Goal: Transaction & Acquisition: Purchase product/service

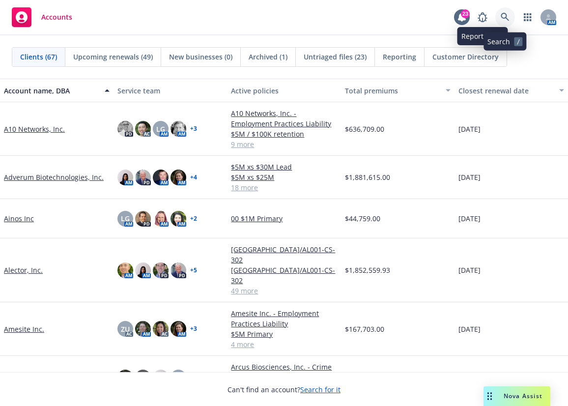
click at [505, 14] on icon at bounding box center [505, 17] width 9 height 9
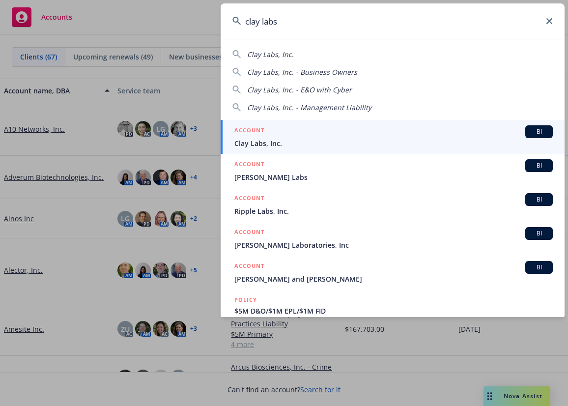
type input "clay labs"
click at [280, 145] on span "Clay Labs, Inc." at bounding box center [394, 143] width 319 height 10
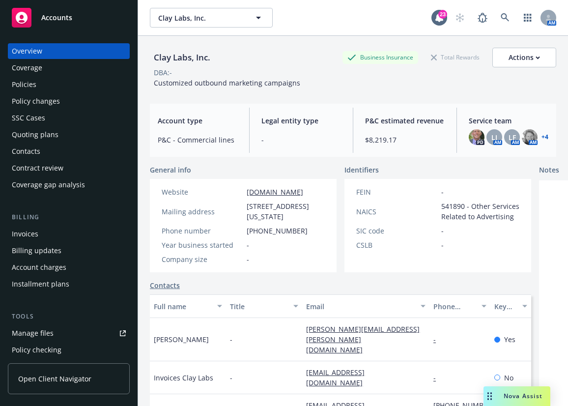
click at [30, 82] on div "Policies" at bounding box center [24, 85] width 25 height 16
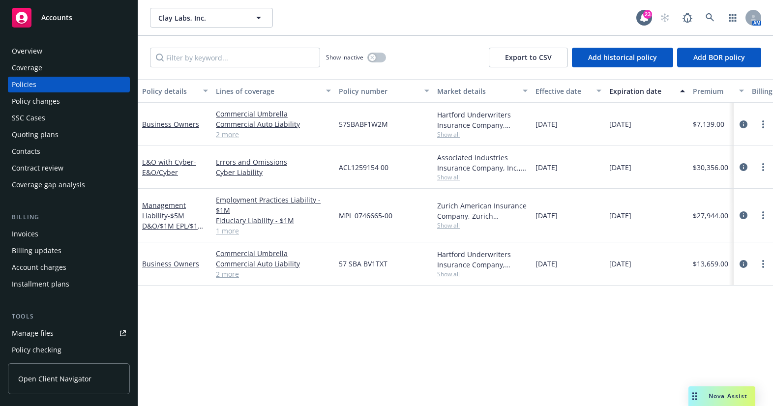
click at [27, 138] on div "Quoting plans" at bounding box center [35, 135] width 47 height 16
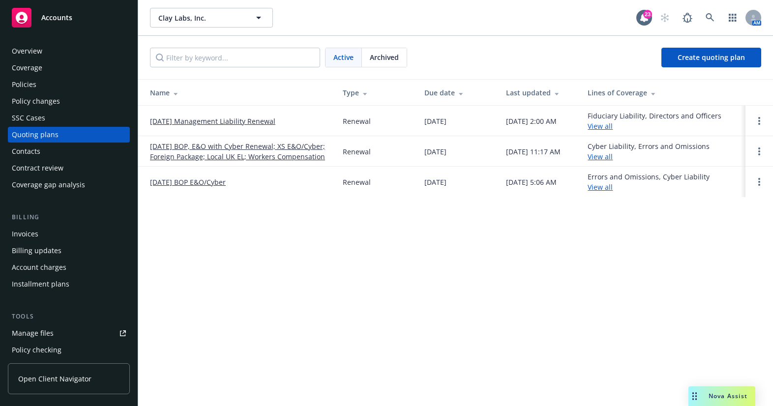
click at [176, 121] on link "[DATE] Management Liability Renewal" at bounding box center [212, 121] width 125 height 10
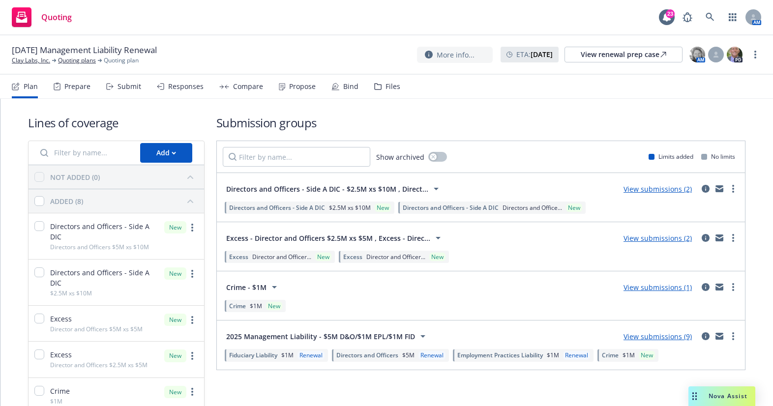
click at [655, 334] on link "View submissions (9)" at bounding box center [658, 336] width 68 height 9
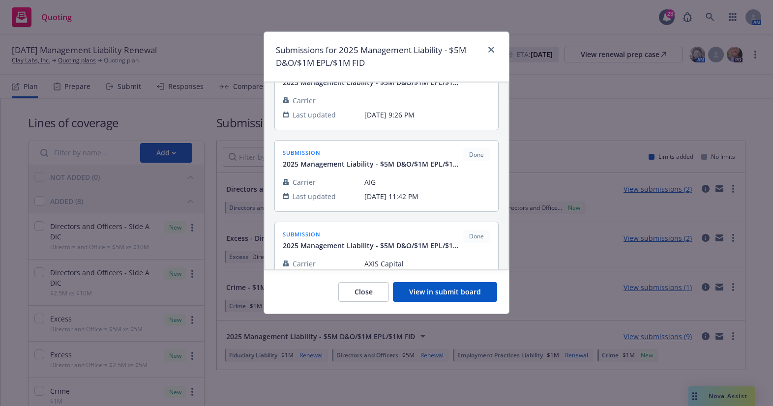
scroll to position [49, 0]
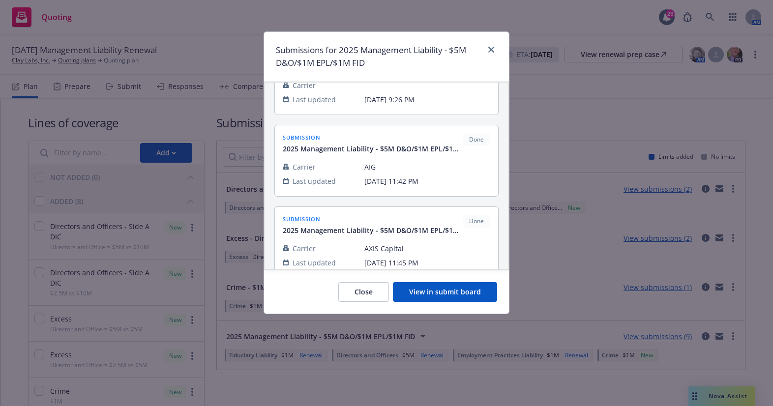
click at [446, 288] on button "View in submit board" at bounding box center [445, 292] width 104 height 20
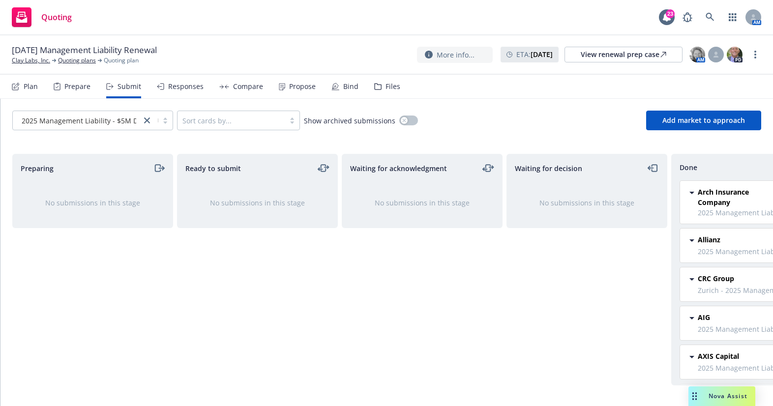
click at [238, 87] on div "Compare" at bounding box center [248, 87] width 30 height 8
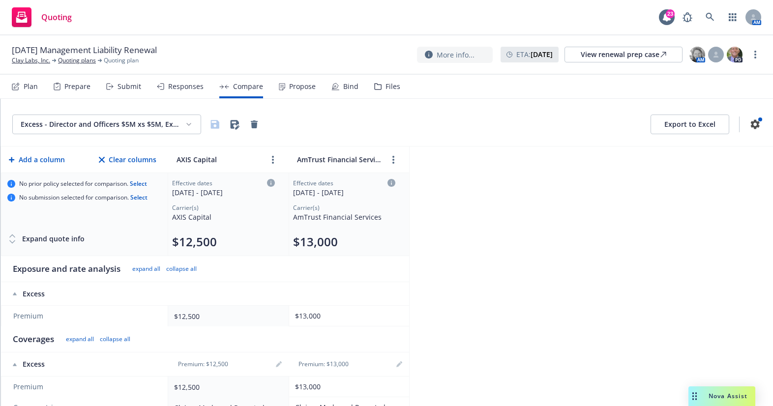
click at [141, 125] on html "Quoting 23 AM [DATE] Management Liability Renewal Clay Labs, Inc. Quoting plans…" at bounding box center [386, 203] width 773 height 406
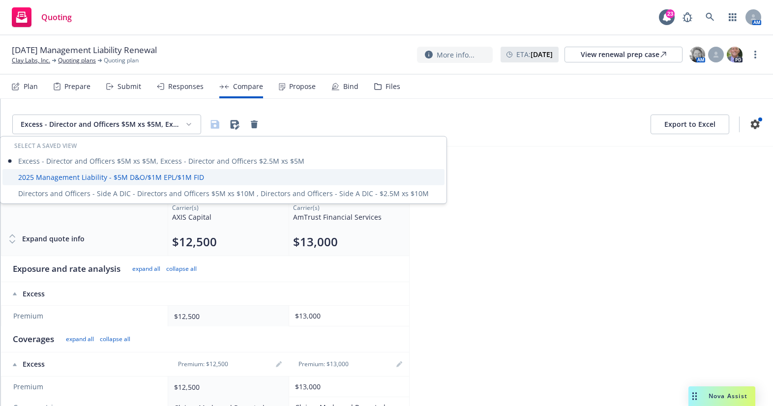
click at [119, 183] on div "2025 Management Liability - $5M D&O/$1M EPL/$1M FID" at bounding box center [223, 177] width 442 height 16
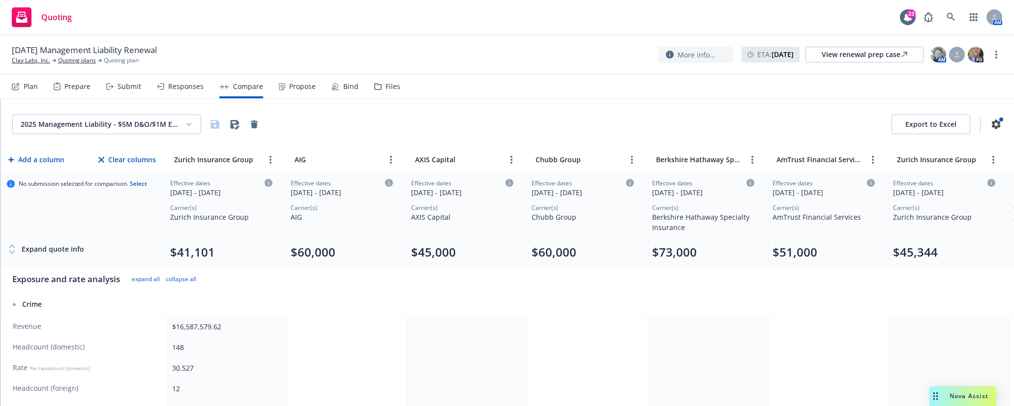
scroll to position [0, 366]
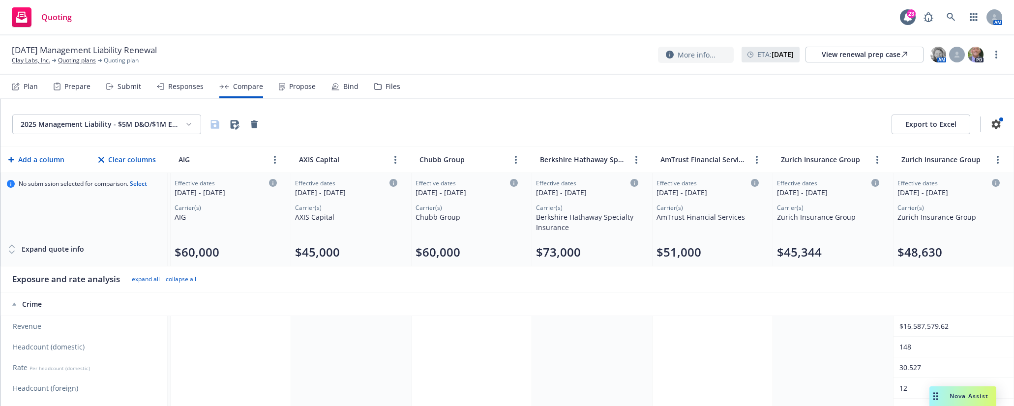
click at [773, 244] on div "$48,630" at bounding box center [948, 252] width 102 height 16
click at [765, 339] on td at bounding box center [712, 347] width 120 height 21
click at [631, 321] on td at bounding box center [592, 326] width 120 height 21
click at [166, 121] on html "Quoting 23 AM [DATE] Management Liability Renewal Clay Labs, Inc. Quoting plans…" at bounding box center [507, 203] width 1014 height 406
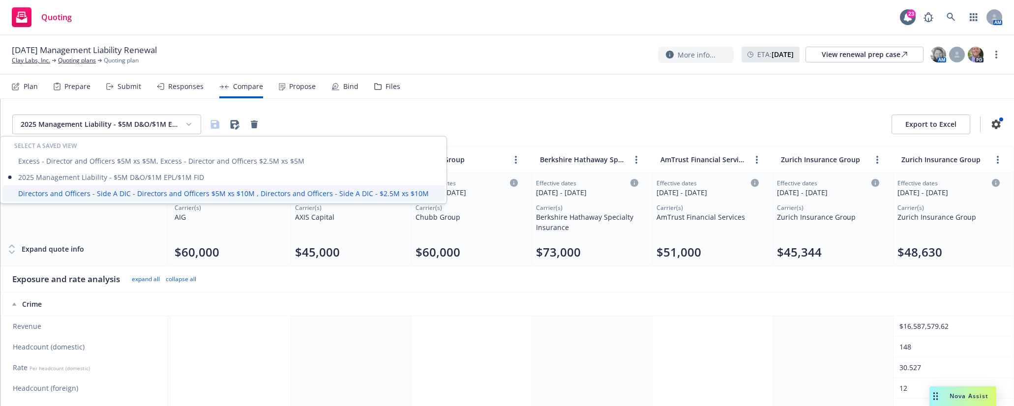
click at [149, 196] on div "Directors and Officers - Side A DIC - Directors and Officers $5M xs $10M , Dire…" at bounding box center [223, 193] width 442 height 16
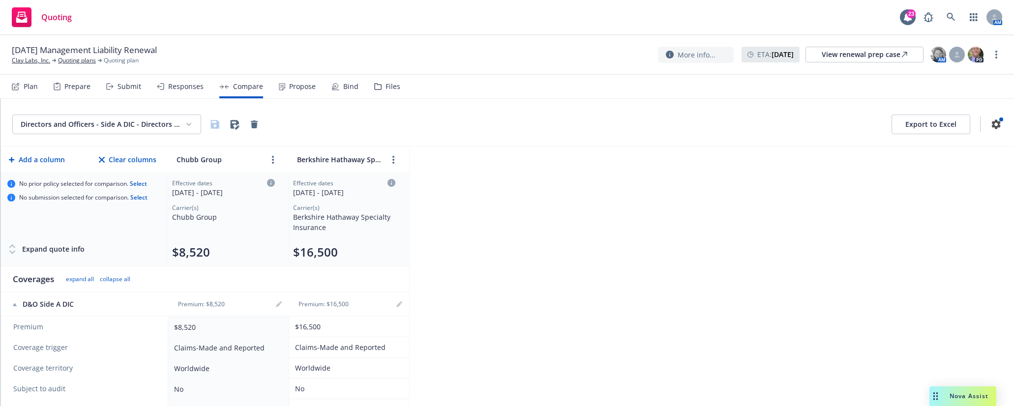
click at [473, 297] on div "Directors and Officers - Side A DIC - Directors and Officers $5M xs $10M , Dire…" at bounding box center [506, 252] width 1013 height 307
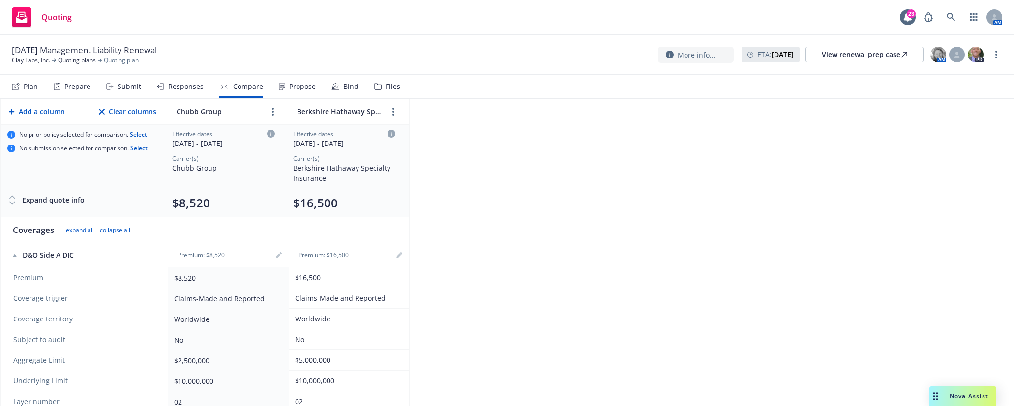
click at [506, 279] on div "Directors and Officers - Side A DIC - Directors and Officers $5M xs $10M , Dire…" at bounding box center [506, 252] width 1013 height 307
click at [138, 85] on div "Submit" at bounding box center [130, 87] width 24 height 8
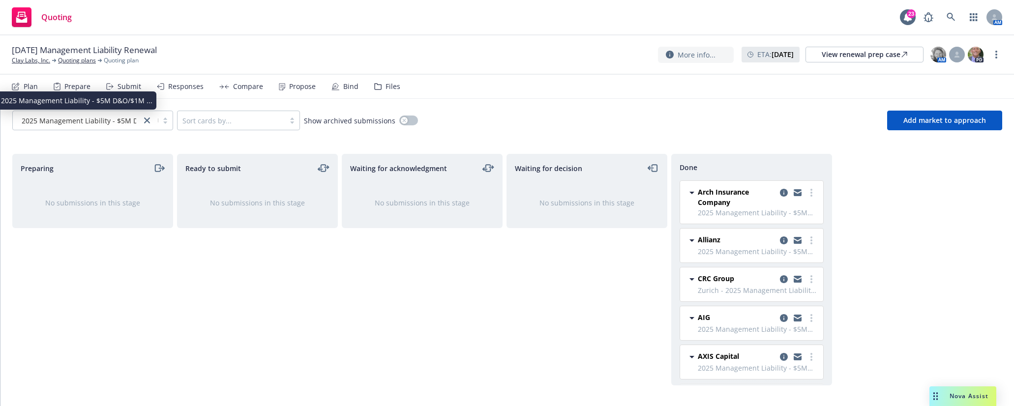
click at [115, 119] on span "2025 Management Liability - $5M D&O/$1M ..." at bounding box center [97, 121] width 151 height 10
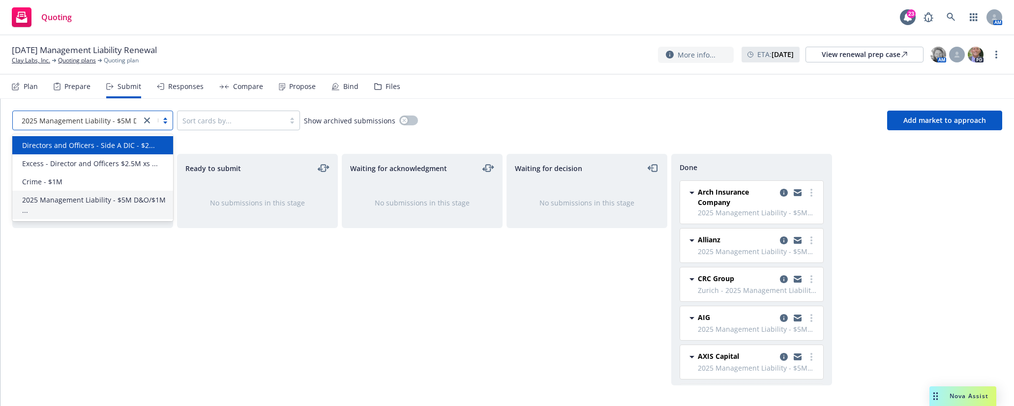
click at [120, 146] on span "Directors and Officers - Side A DIC - $2..." at bounding box center [88, 145] width 133 height 10
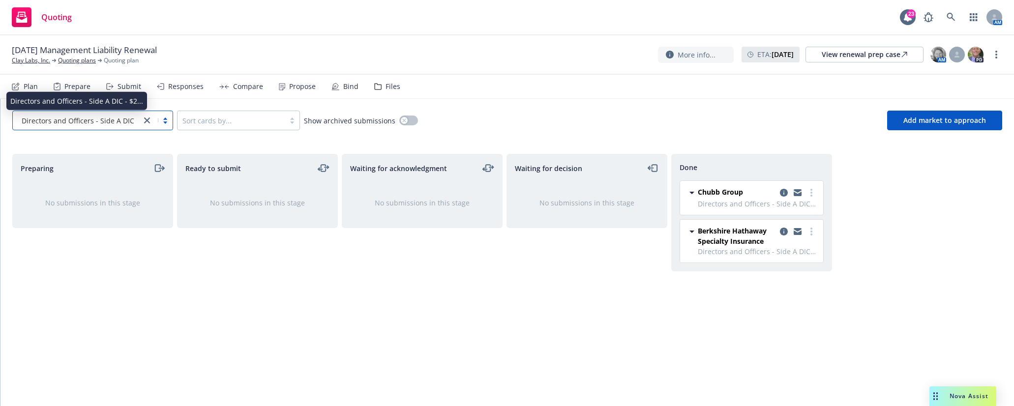
click at [119, 123] on span "Directors and Officers - Side A DIC - $2..." at bounding box center [88, 121] width 133 height 10
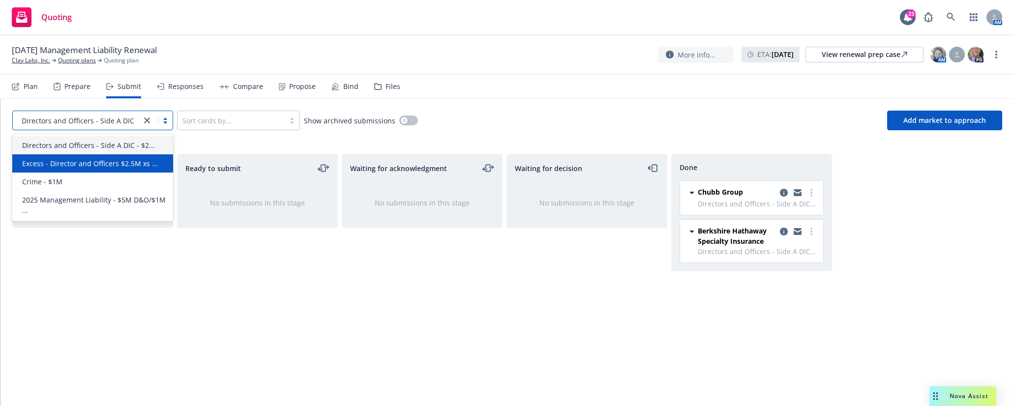
click at [119, 162] on span "Excess - Director and Officers $2.5M xs ..." at bounding box center [90, 163] width 136 height 10
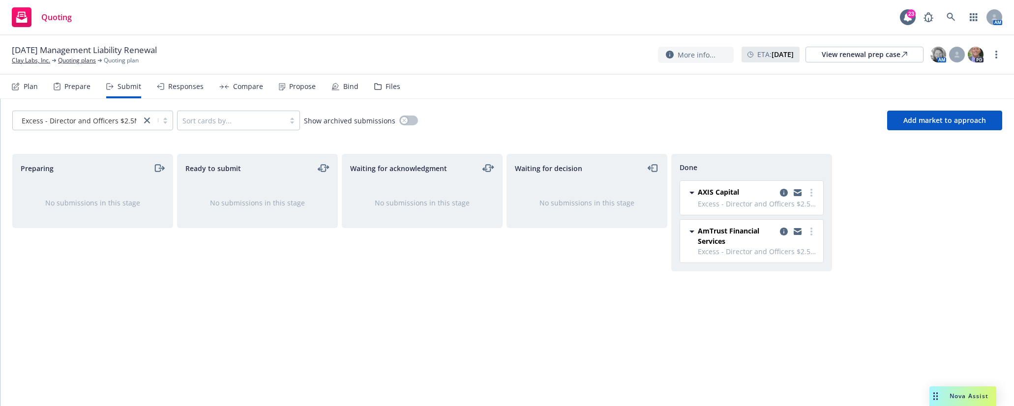
click at [219, 84] on div "Compare" at bounding box center [241, 87] width 44 height 24
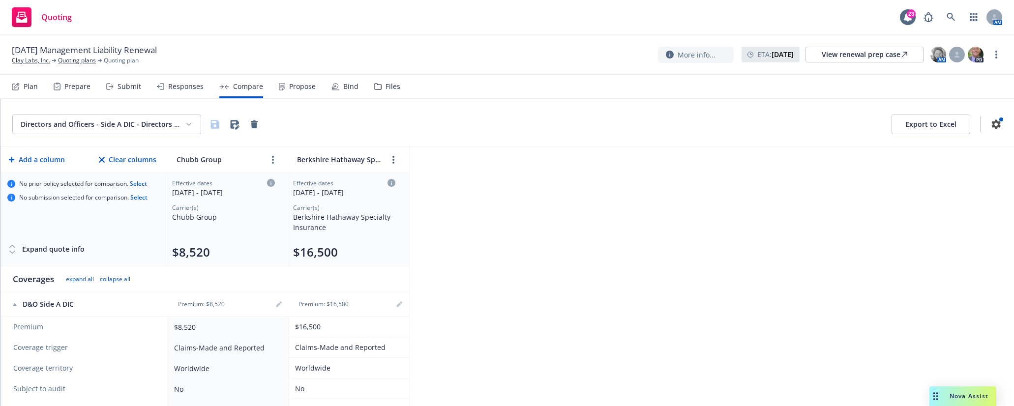
click at [169, 119] on html "Quoting 23 AM [DATE] Management Liability Renewal Clay Labs, Inc. Quoting plans…" at bounding box center [507, 203] width 1014 height 406
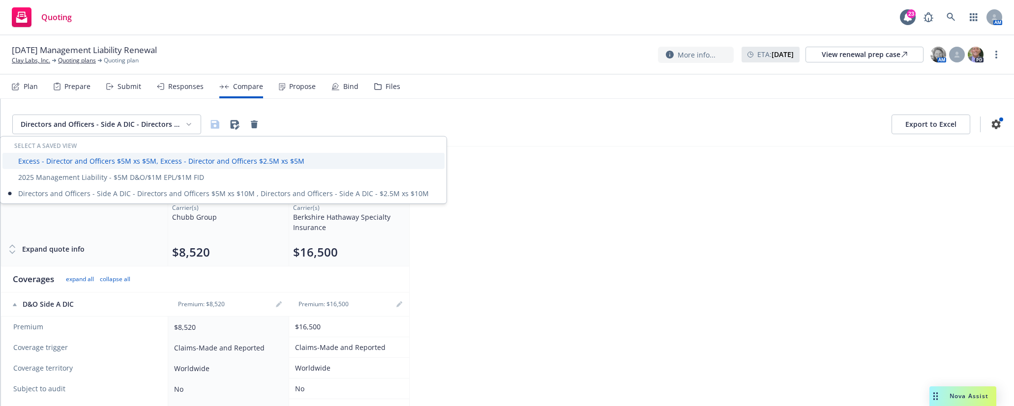
click at [169, 165] on div "Excess - Director and Officers $5M xs $5M, Excess - Director and Officers $2.5M…" at bounding box center [223, 161] width 442 height 16
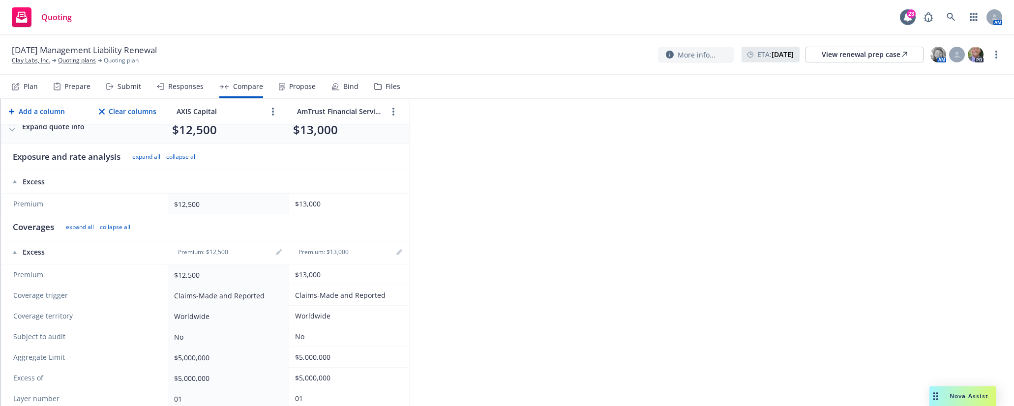
scroll to position [133, 0]
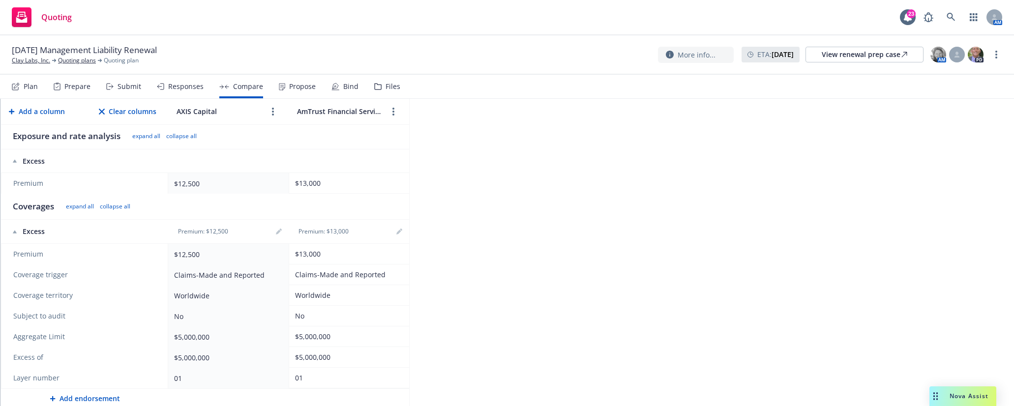
click at [555, 250] on div "Excess - Director and Officers $5M xs $5M, Excess - Director and Officers $2.5M…" at bounding box center [506, 252] width 1013 height 307
click at [498, 338] on div "Excess - Director and Officers $5M xs $5M, Excess - Director and Officers $2.5M…" at bounding box center [506, 252] width 1013 height 307
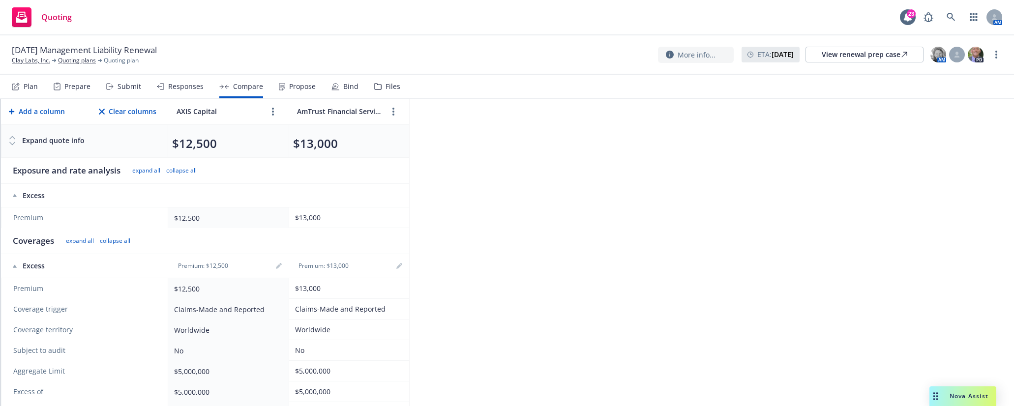
scroll to position [84, 0]
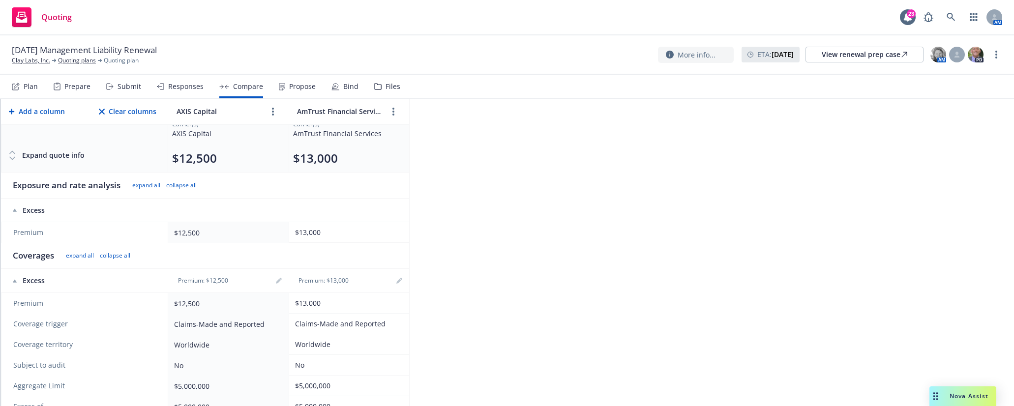
drag, startPoint x: 518, startPoint y: 255, endPoint x: 361, endPoint y: 175, distance: 175.9
click at [518, 248] on div "Excess - Director and Officers $5M xs $5M, Excess - Director and Officers $2.5M…" at bounding box center [506, 252] width 1013 height 307
click at [122, 86] on div "Submit" at bounding box center [130, 87] width 24 height 8
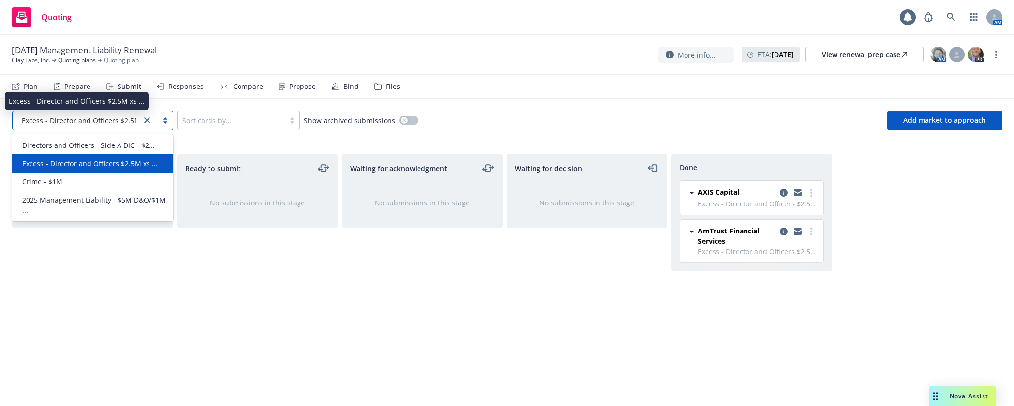
click at [99, 120] on span "Excess - Director and Officers $2.5M xs ..." at bounding box center [90, 121] width 136 height 10
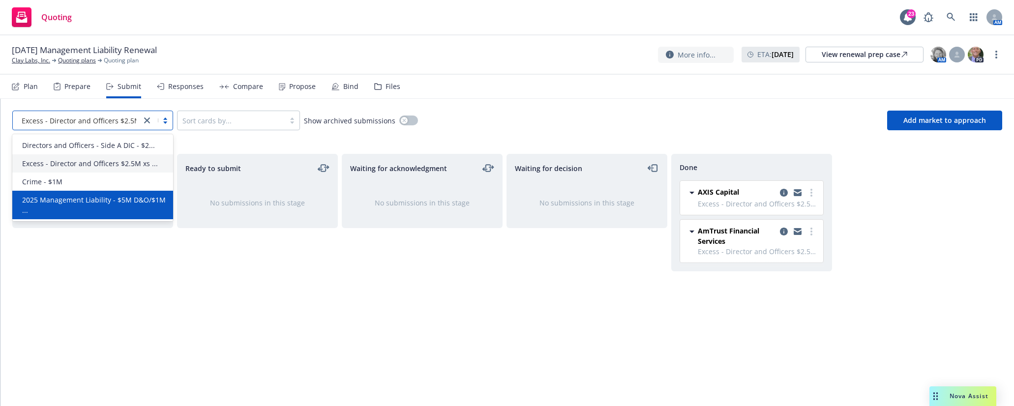
click at [116, 199] on span "2025 Management Liability - $5M D&O/$1M ..." at bounding box center [94, 205] width 145 height 21
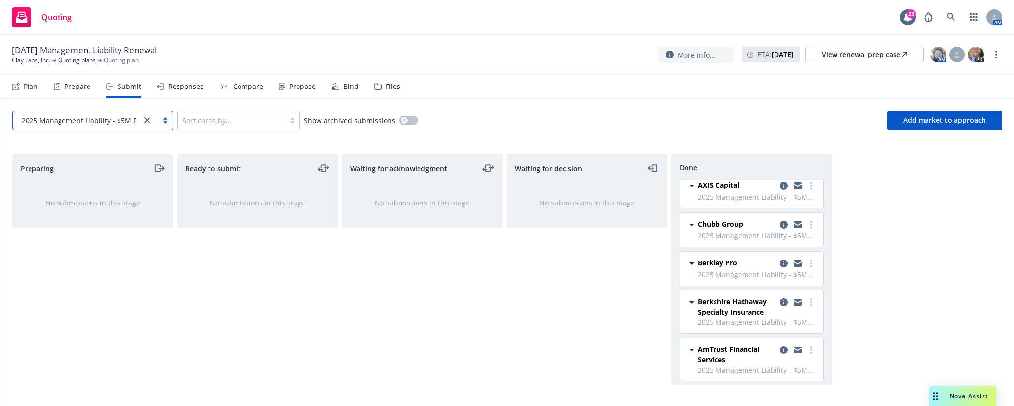
scroll to position [172, 0]
click at [225, 85] on icon at bounding box center [224, 87] width 10 height 4
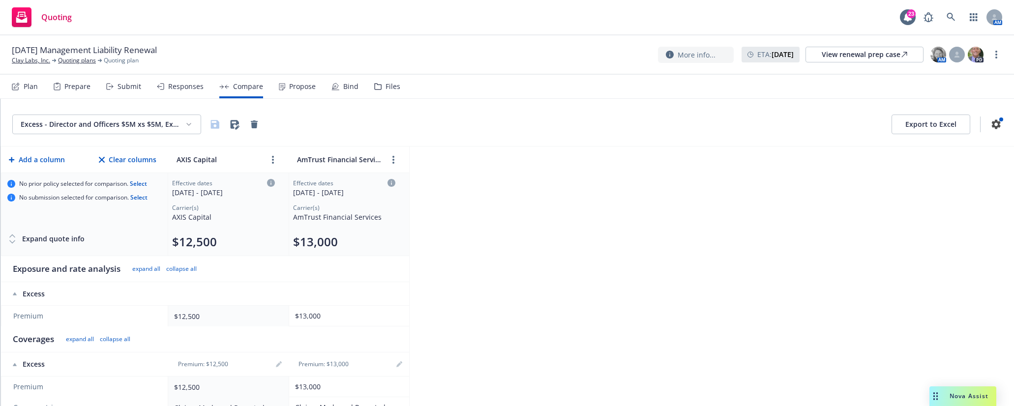
click at [99, 123] on html "Quoting 23 AM [DATE] Management Liability Renewal Clay Labs, Inc. Quoting plans…" at bounding box center [507, 203] width 1014 height 406
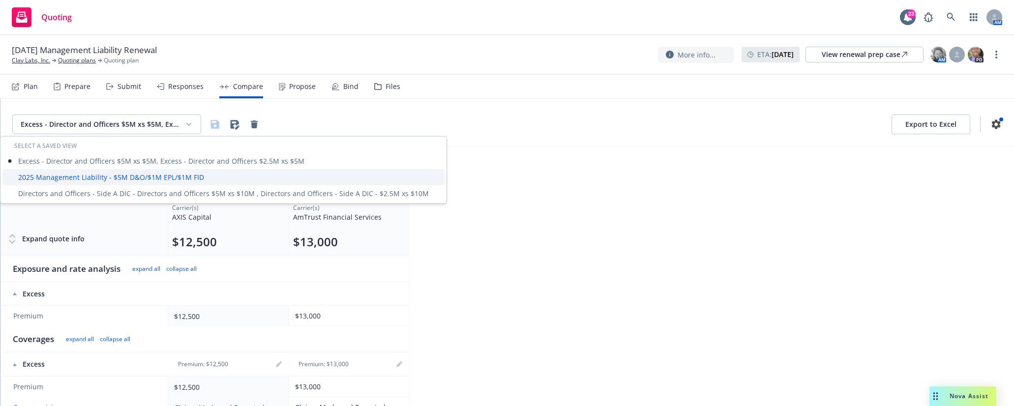
click at [112, 179] on div "2025 Management Liability - $5M D&O/$1M EPL/$1M FID" at bounding box center [223, 177] width 442 height 16
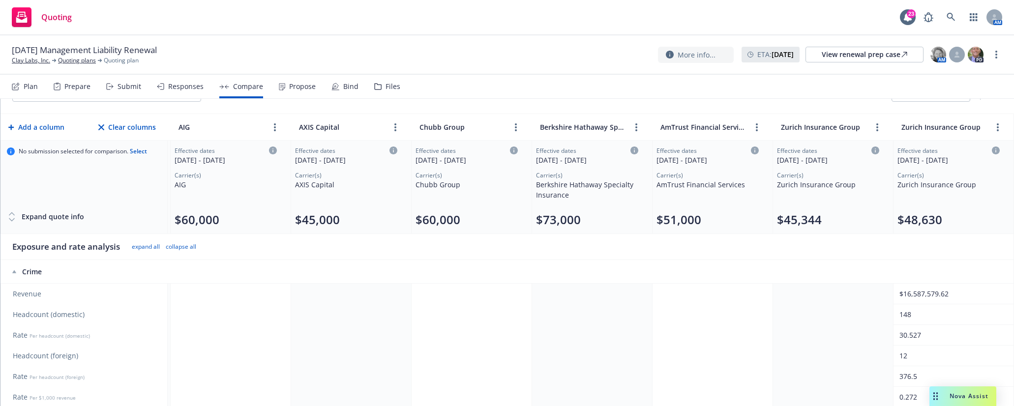
scroll to position [0, 366]
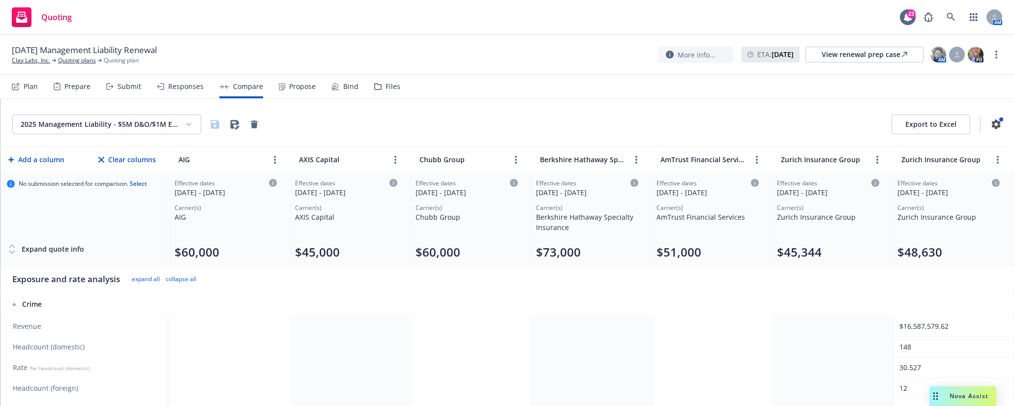
click at [152, 125] on html "Quoting 23 AM [DATE] Management Liability Renewal Clay Labs, Inc. Quoting plans…" at bounding box center [507, 203] width 1014 height 406
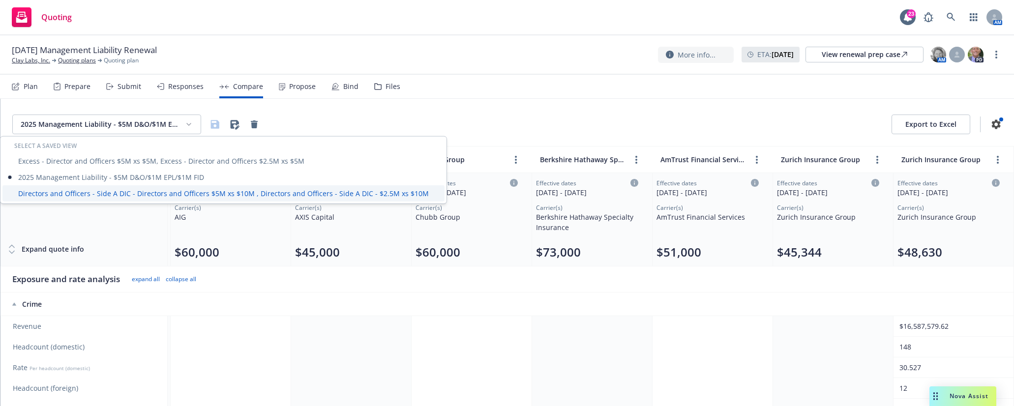
click at [133, 191] on div "Directors and Officers - Side A DIC - Directors and Officers $5M xs $10M , Dire…" at bounding box center [223, 193] width 442 height 16
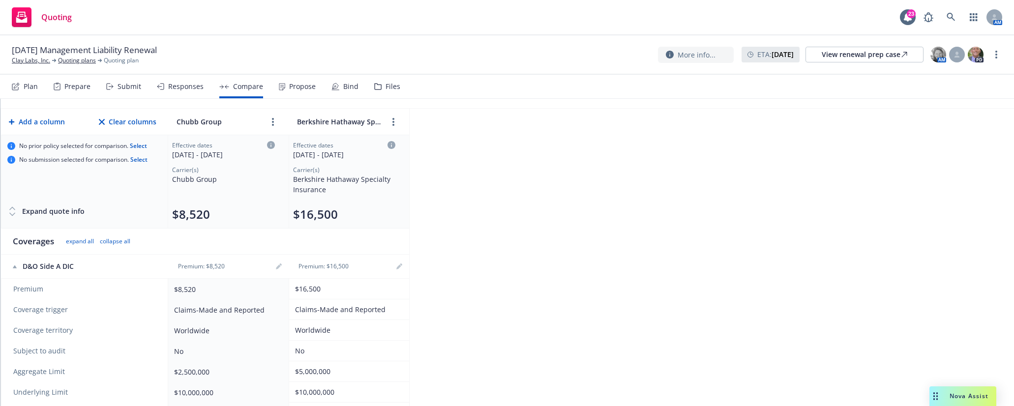
scroll to position [73, 0]
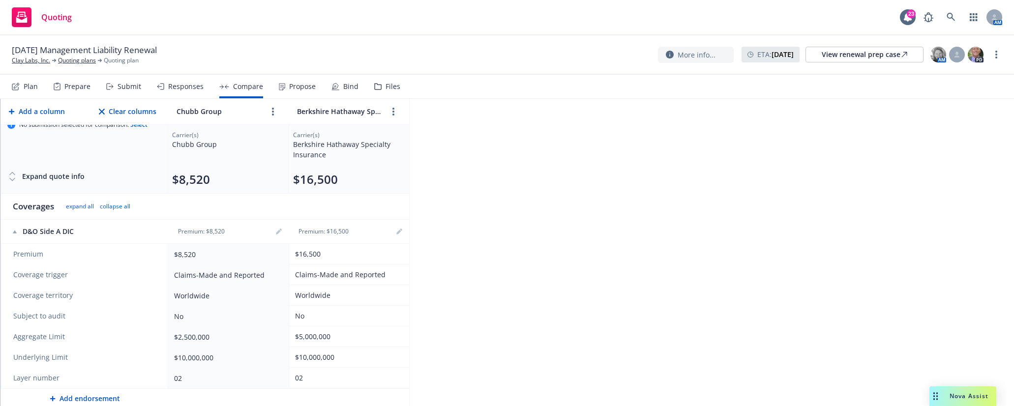
click at [486, 213] on div "Directors and Officers - Side A DIC - Directors and Officers $5M xs $10M , Dire…" at bounding box center [506, 252] width 1013 height 307
click at [296, 87] on div "Propose" at bounding box center [302, 87] width 27 height 8
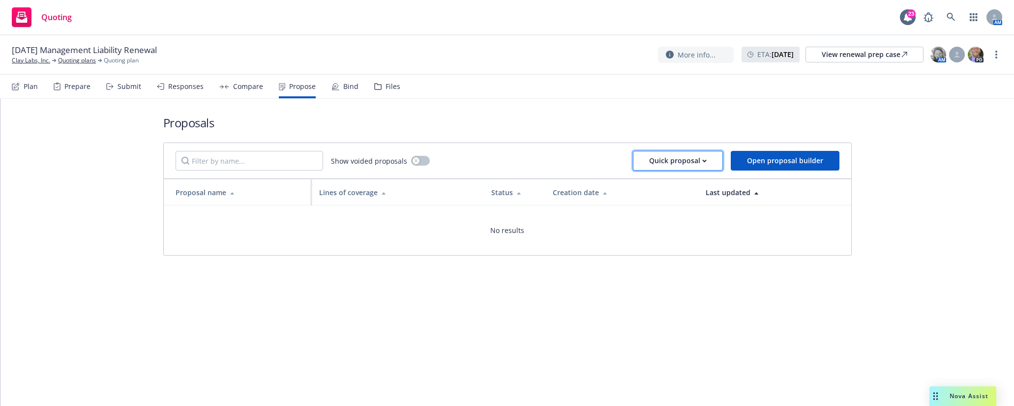
click at [675, 168] on div "Quick proposal" at bounding box center [678, 160] width 58 height 19
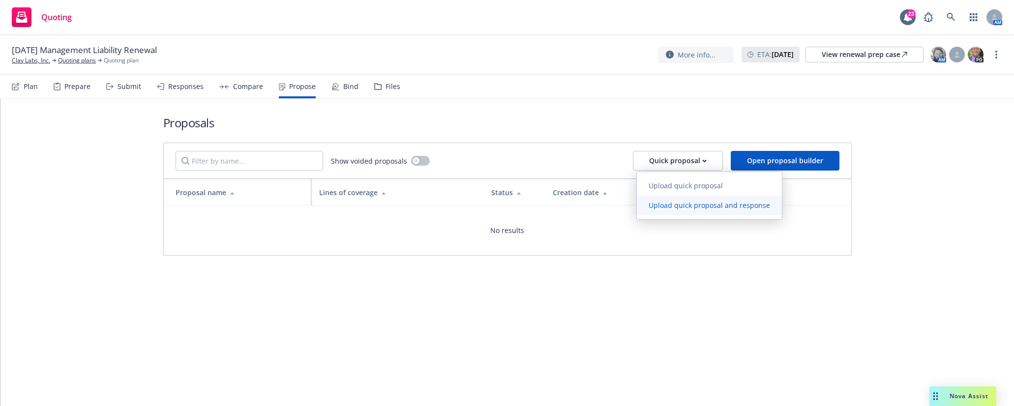
click at [688, 208] on span "Upload quick proposal and response" at bounding box center [709, 205] width 145 height 9
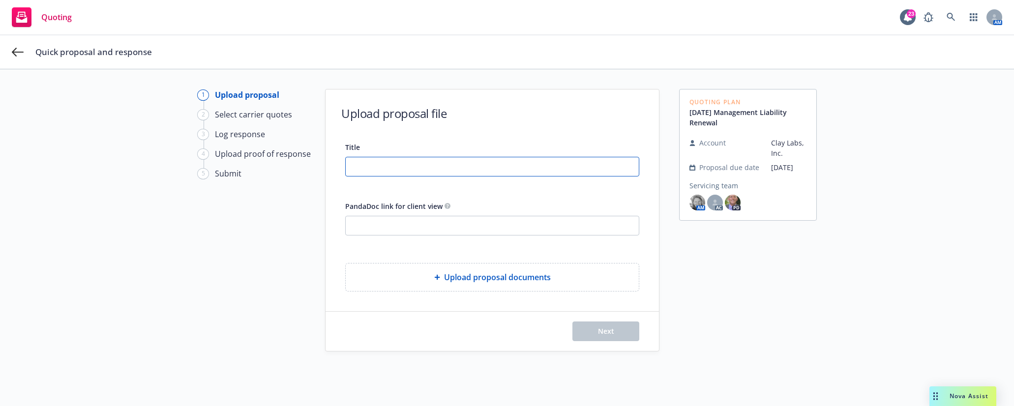
click at [426, 161] on input "Title" at bounding box center [492, 166] width 293 height 19
type input "2025 Clay Labs ML and Crime Proposal"
drag, startPoint x: 179, startPoint y: 256, endPoint x: 89, endPoint y: 84, distance: 194.4
click at [169, 230] on div "1 Upload proposal 2 Select carrier quotes 3 Log response 4 Upload proof of resp…" at bounding box center [507, 255] width 990 height 333
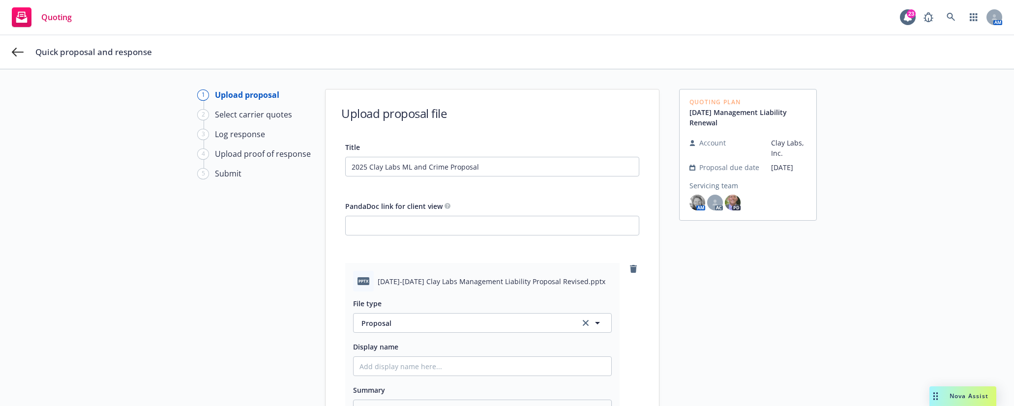
click at [693, 314] on div "Quoting Plan [DATE] Management Liability Renewal Account Clay Labs, Inc. Propos…" at bounding box center [748, 309] width 138 height 440
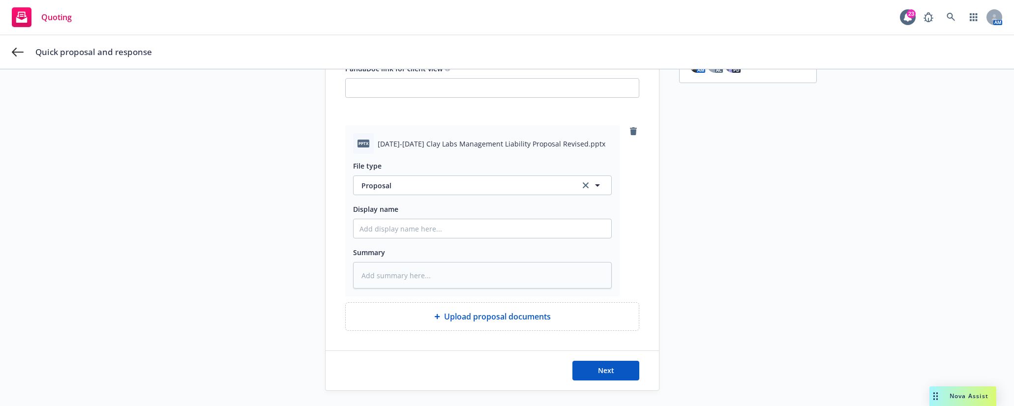
scroll to position [141, 0]
click at [602, 368] on span "Next" at bounding box center [606, 366] width 16 height 9
type textarea "x"
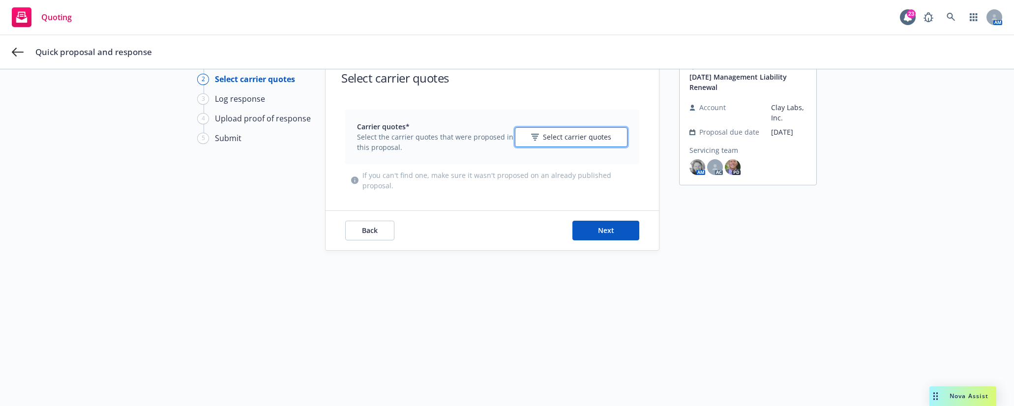
click at [565, 137] on span "Select carrier quotes" at bounding box center [577, 137] width 68 height 10
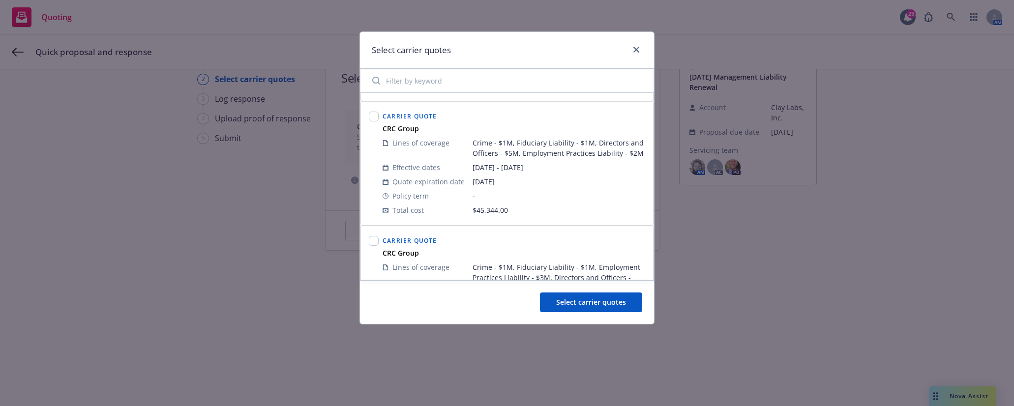
scroll to position [295, 0]
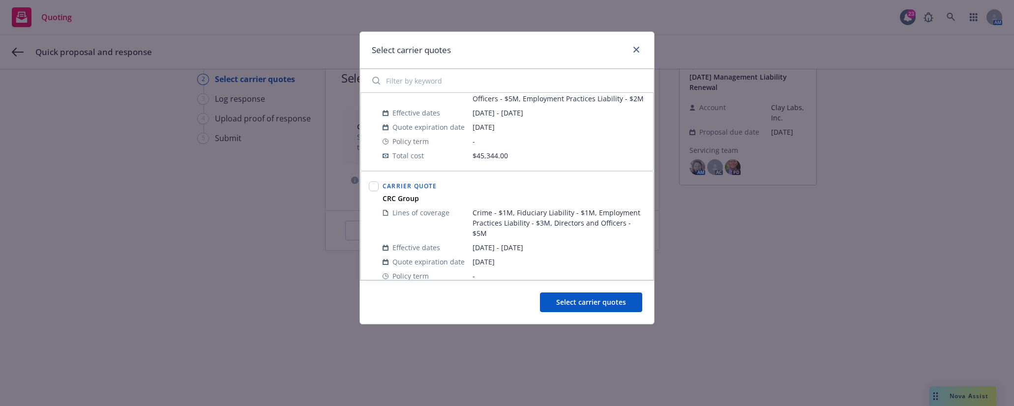
click at [430, 314] on div "Select carrier quotes" at bounding box center [507, 302] width 294 height 44
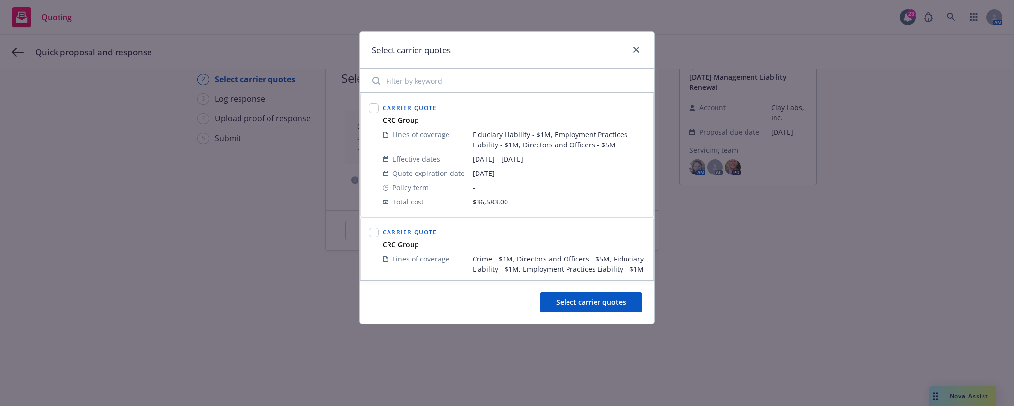
click at [474, 83] on input "Filter by keyword" at bounding box center [506, 81] width 281 height 20
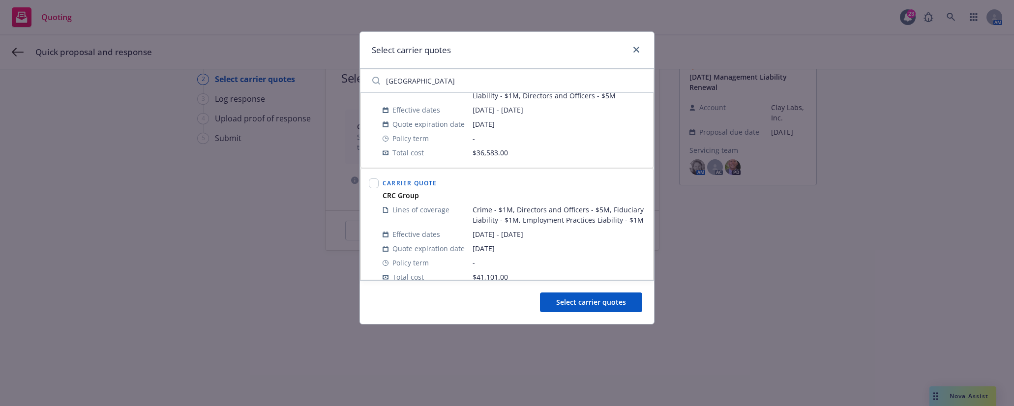
type input "[GEOGRAPHIC_DATA]"
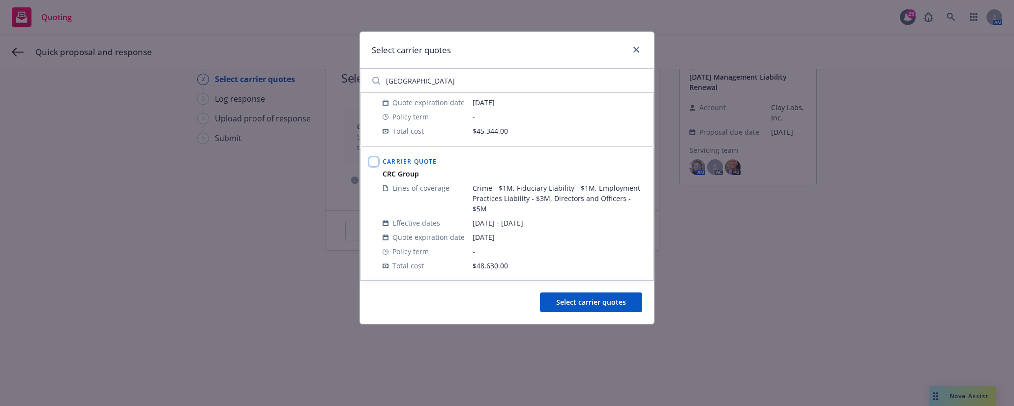
click at [371, 158] on input "checkbox" at bounding box center [374, 162] width 10 height 10
checkbox input "true"
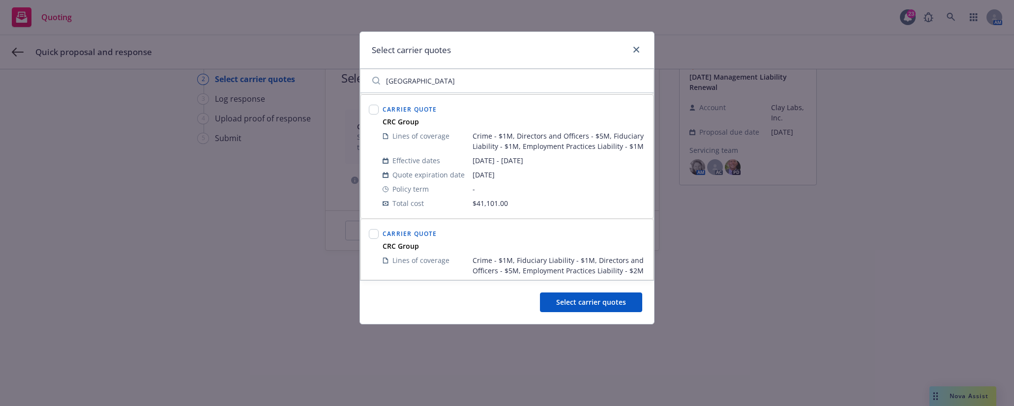
scroll to position [0, 0]
click at [427, 83] on input "[GEOGRAPHIC_DATA]" at bounding box center [506, 81] width 281 height 20
type input "z"
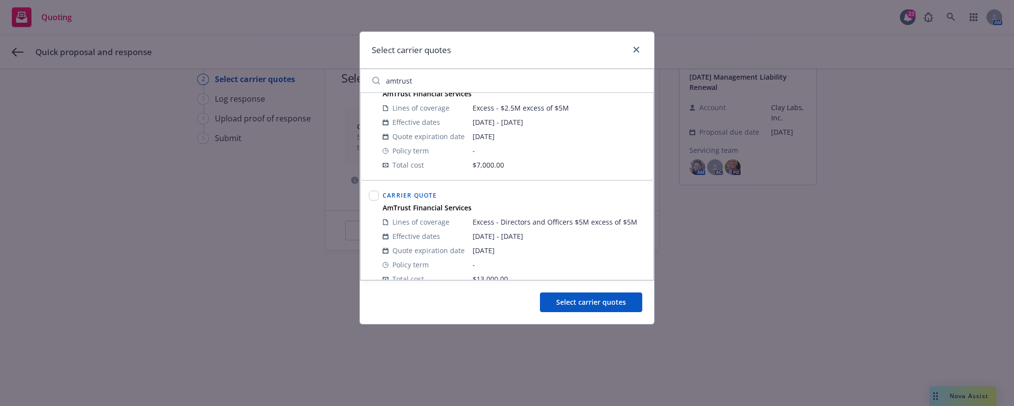
scroll to position [40, 0]
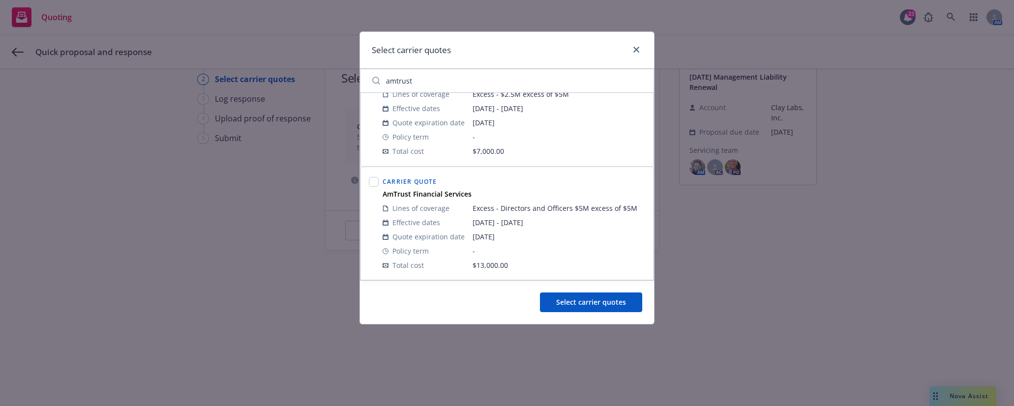
type input "amtrust"
click at [375, 177] on input "checkbox" at bounding box center [374, 182] width 10 height 10
checkbox input "true"
click at [428, 82] on input "amtrust" at bounding box center [506, 81] width 281 height 20
type input "a"
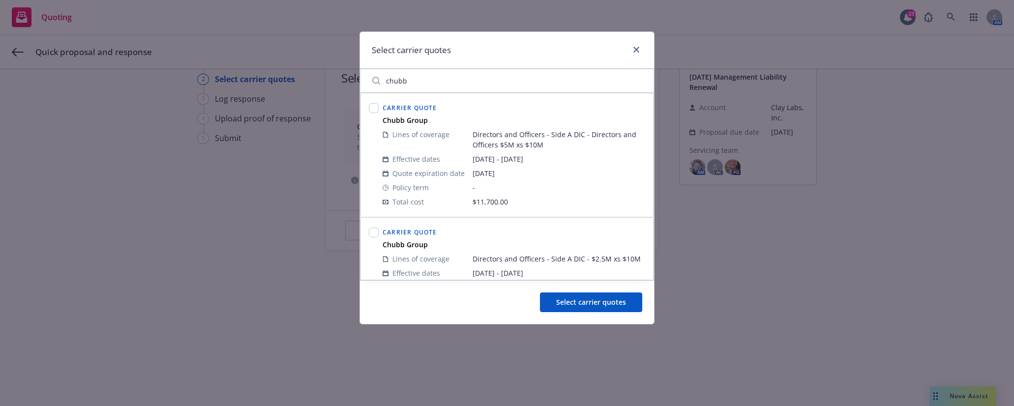
scroll to position [51, 0]
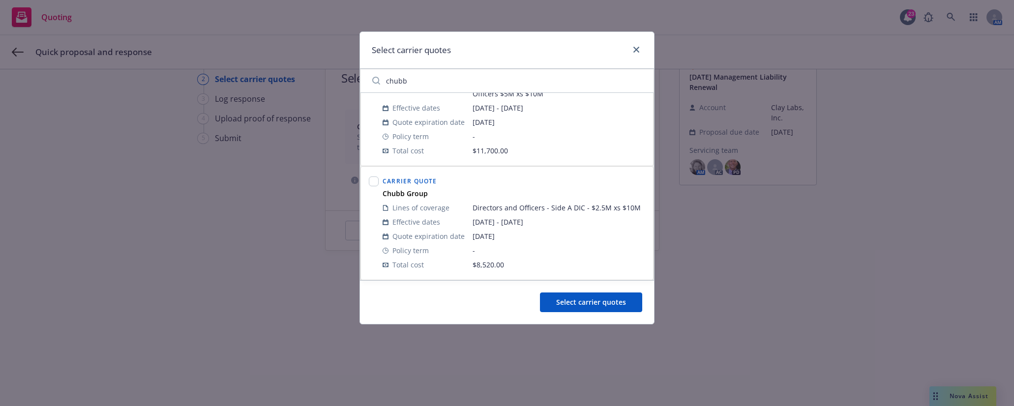
type input "chubb"
click at [375, 182] on input "checkbox" at bounding box center [374, 182] width 10 height 10
checkbox input "true"
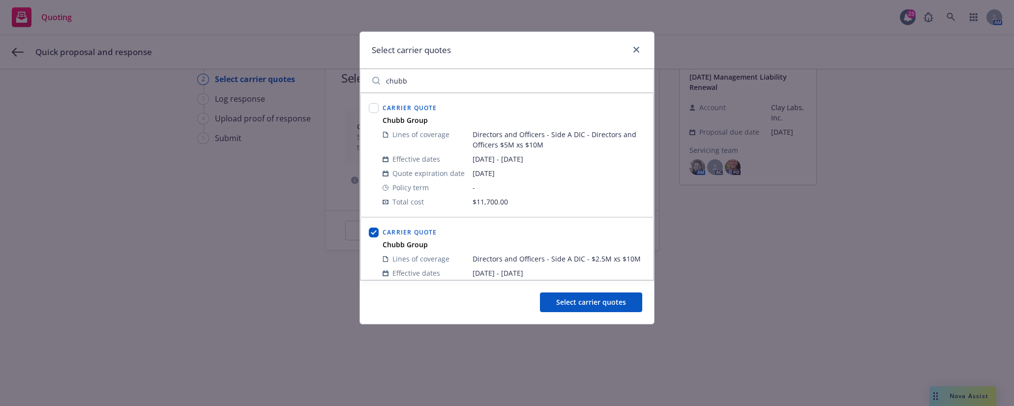
click at [637, 82] on input "chubb" at bounding box center [506, 81] width 281 height 20
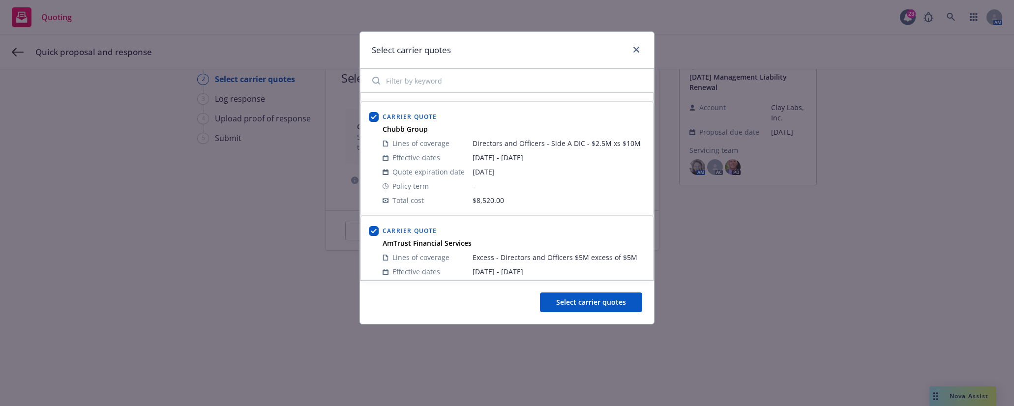
scroll to position [785, 0]
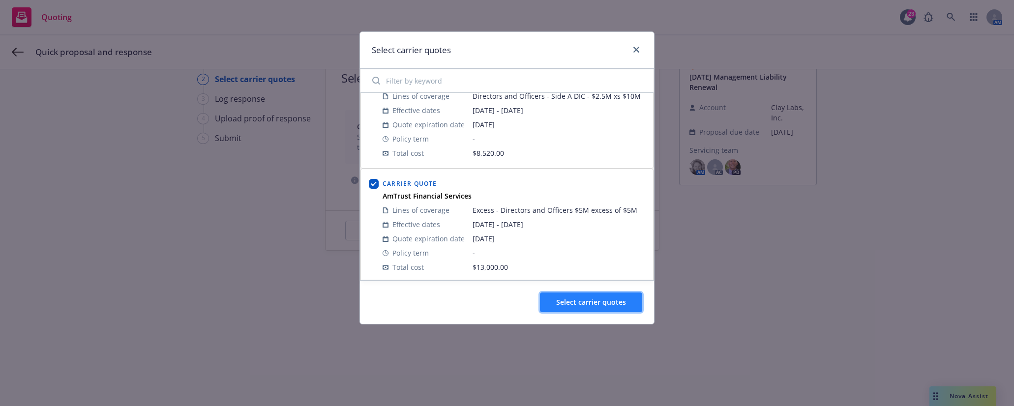
click at [592, 300] on span "Select carrier quotes" at bounding box center [591, 302] width 70 height 9
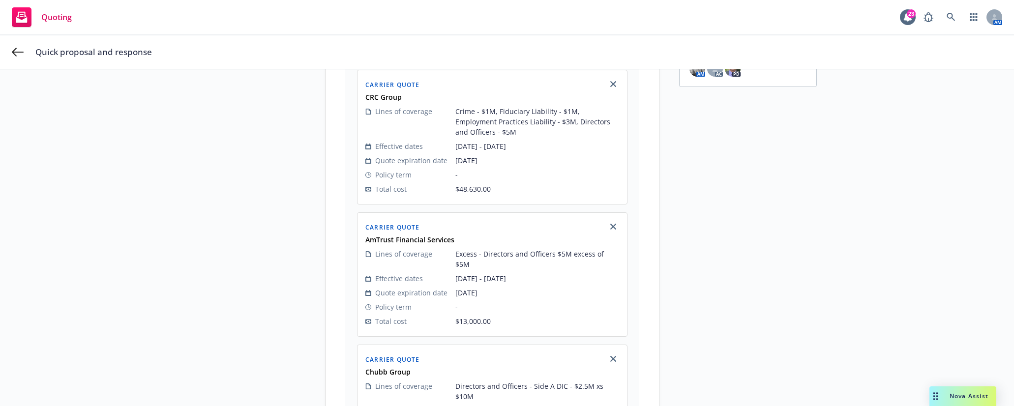
scroll to position [183, 0]
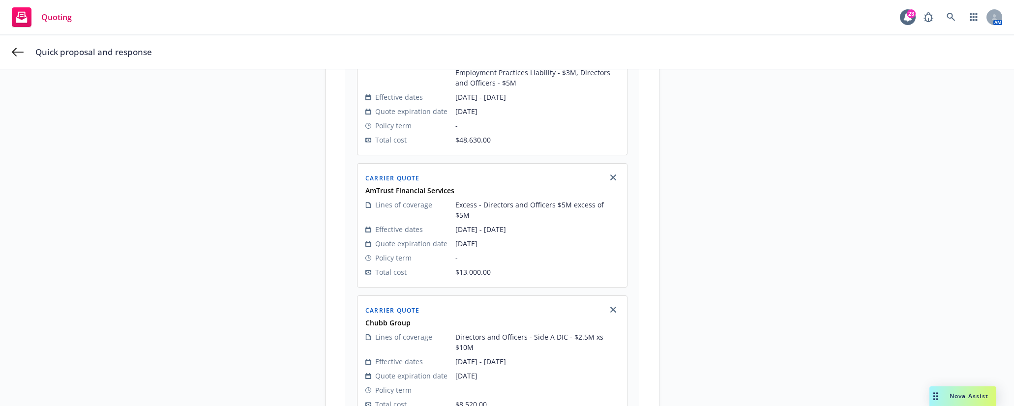
click at [773, 305] on div "Upload proposal 2 Select carrier quotes 3 Log response 4 Upload proof of respon…" at bounding box center [507, 208] width 990 height 604
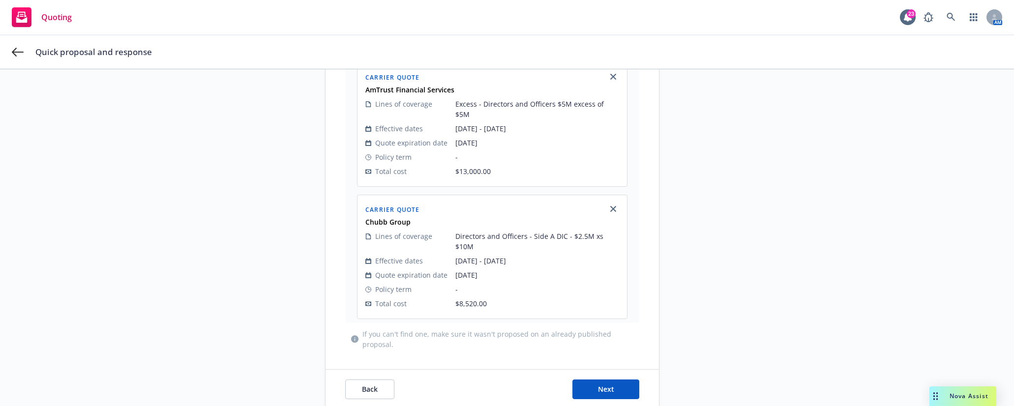
scroll to position [284, 0]
click at [615, 379] on button "Next" at bounding box center [605, 389] width 67 height 20
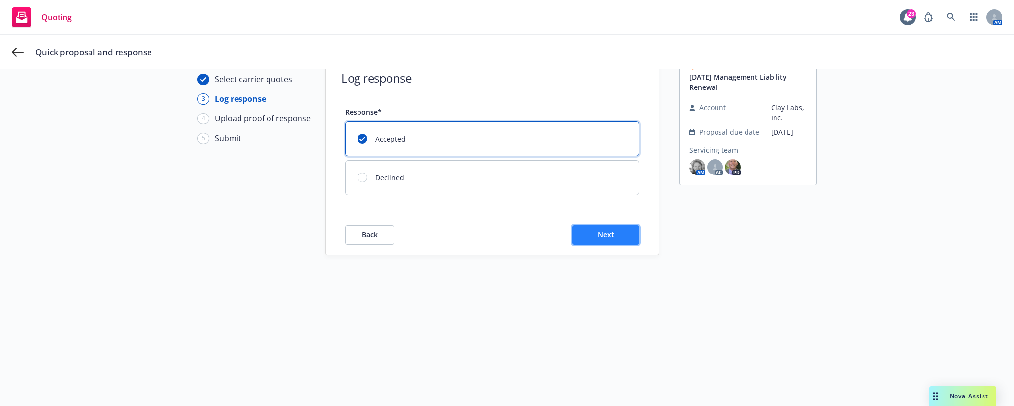
click at [578, 241] on button "Next" at bounding box center [605, 235] width 67 height 20
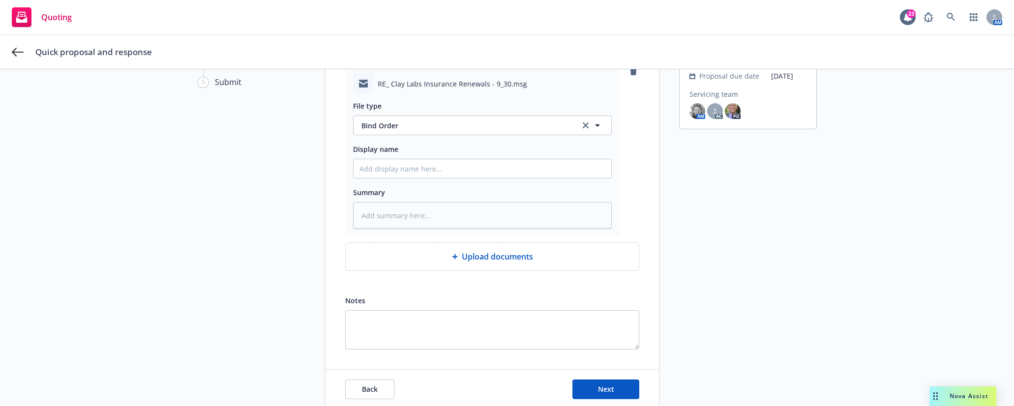
scroll to position [114, 0]
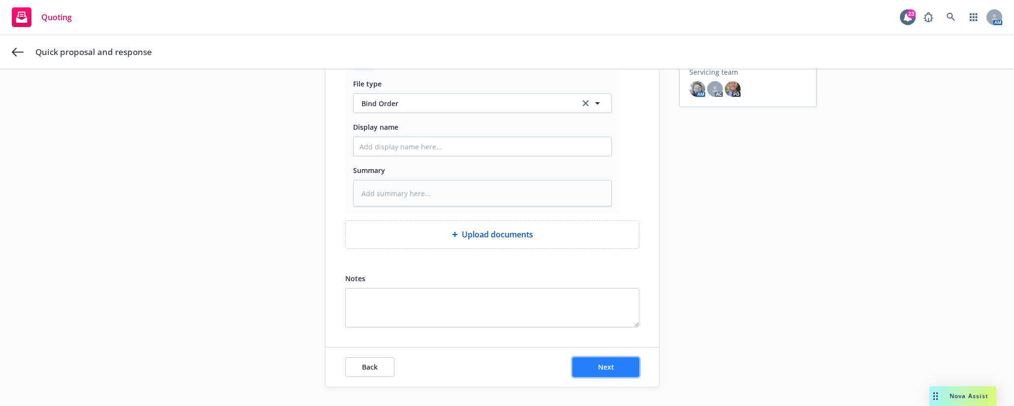
click at [623, 367] on button "Next" at bounding box center [605, 367] width 67 height 20
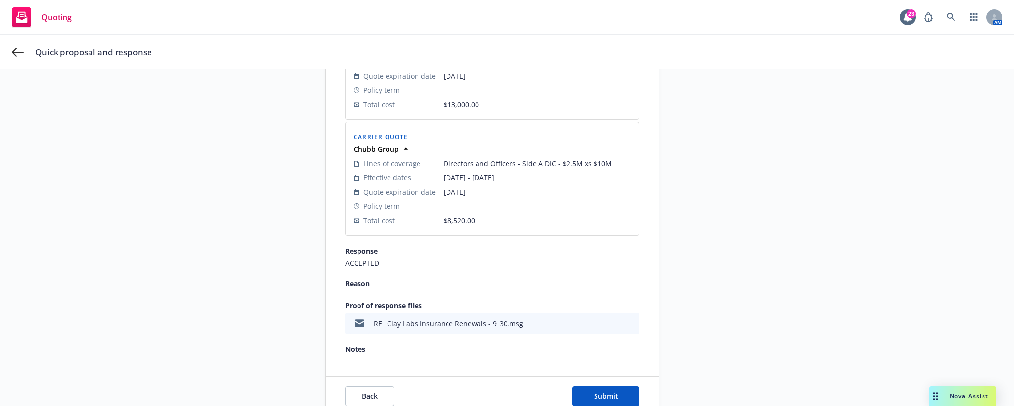
scroll to position [379, 0]
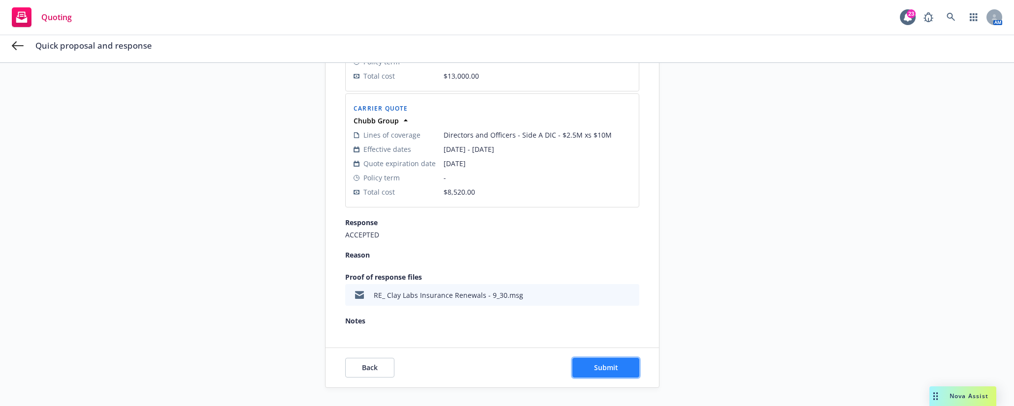
click at [615, 369] on button "Submit" at bounding box center [605, 368] width 67 height 20
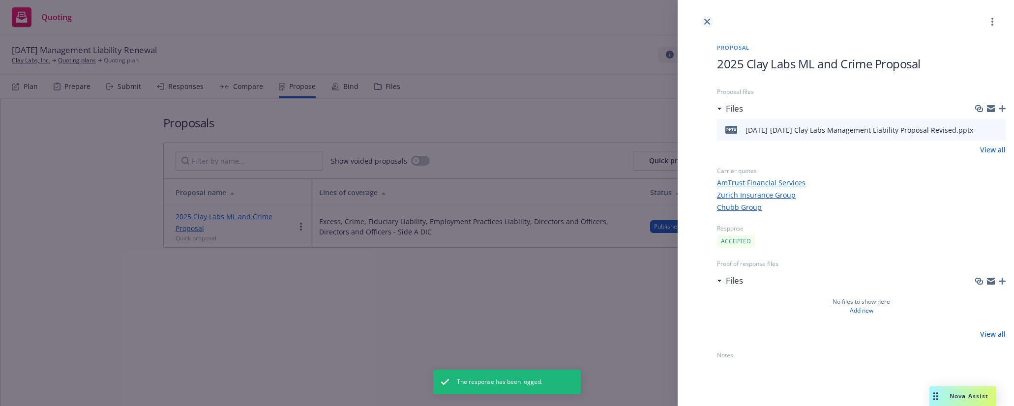
click at [711, 19] on link "close" at bounding box center [707, 22] width 12 height 12
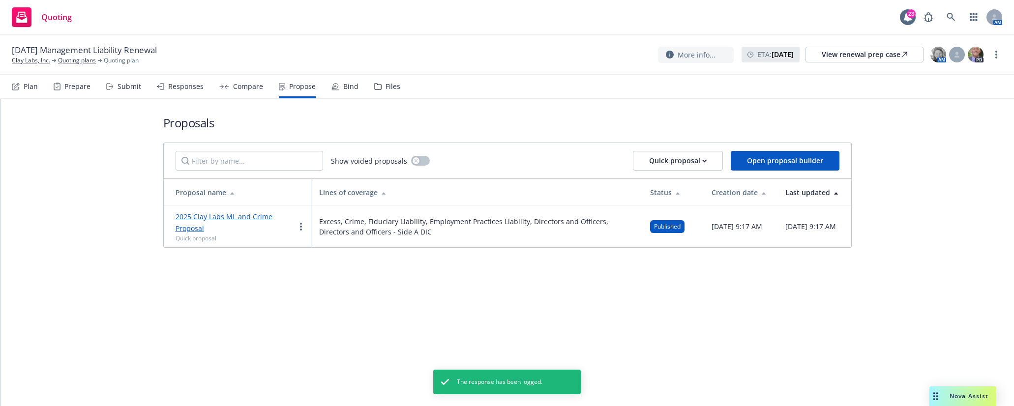
click at [53, 144] on div "Proposals Show voided proposals Quick proposal Open proposal builder Proposal n…" at bounding box center [506, 181] width 1013 height 165
click at [349, 86] on div "Bind" at bounding box center [350, 87] width 15 height 8
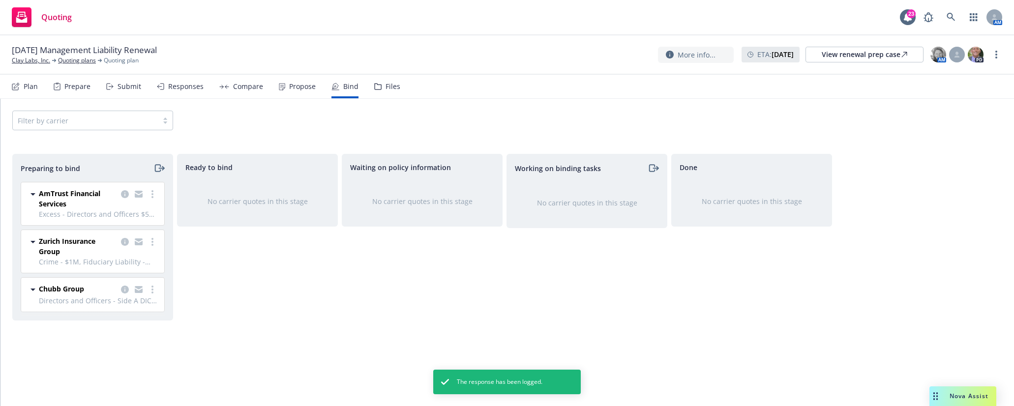
click at [101, 261] on span "Crime - $1M, Fiduciary Liability - $1M, Employment Practices Liability - $3M, D…" at bounding box center [98, 262] width 119 height 10
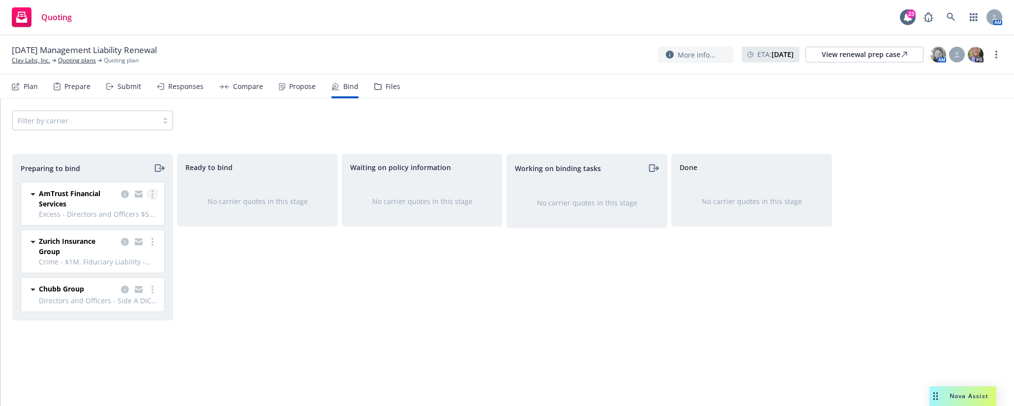
click at [153, 198] on link "more" at bounding box center [153, 194] width 12 height 12
click at [116, 238] on span "Log bind order" at bounding box center [98, 233] width 72 height 9
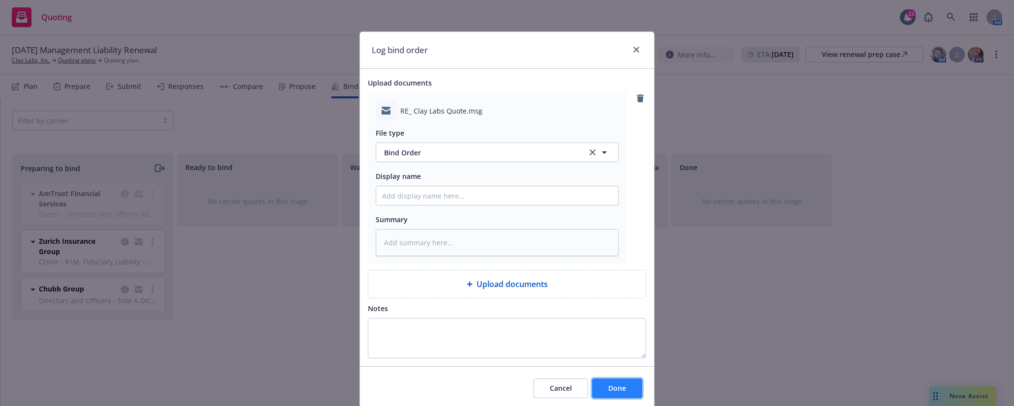
click at [618, 390] on span "Done" at bounding box center [617, 388] width 18 height 9
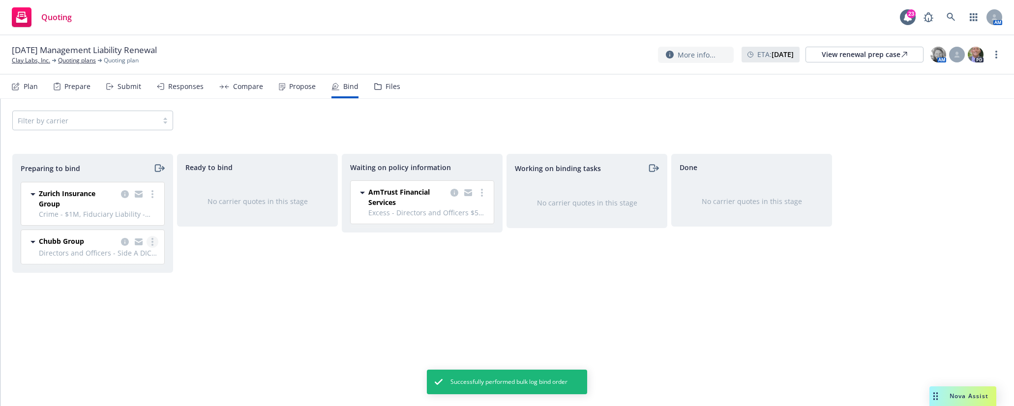
click at [152, 241] on circle "more" at bounding box center [152, 242] width 2 height 2
click at [133, 283] on span "Log bind order" at bounding box center [98, 280] width 72 height 9
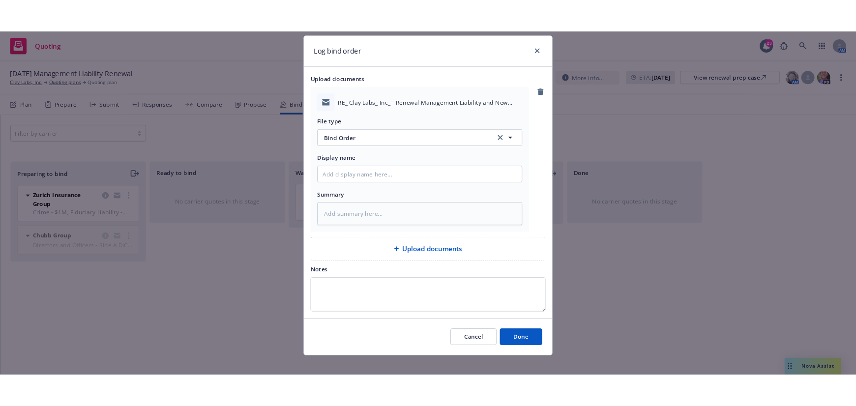
scroll to position [34, 0]
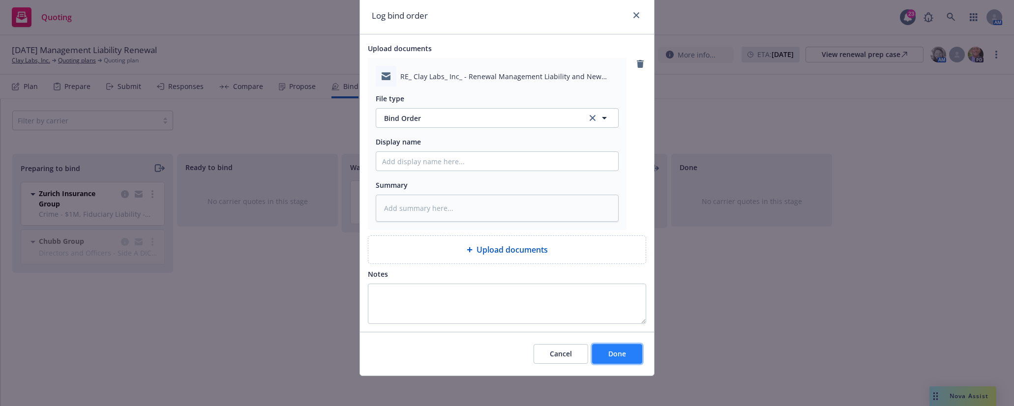
click at [616, 354] on span "Done" at bounding box center [617, 353] width 18 height 9
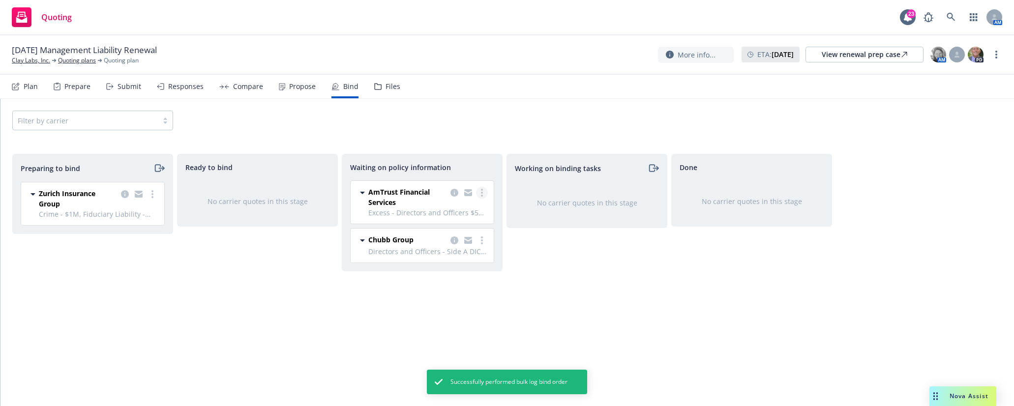
click at [480, 191] on link "more" at bounding box center [482, 193] width 12 height 12
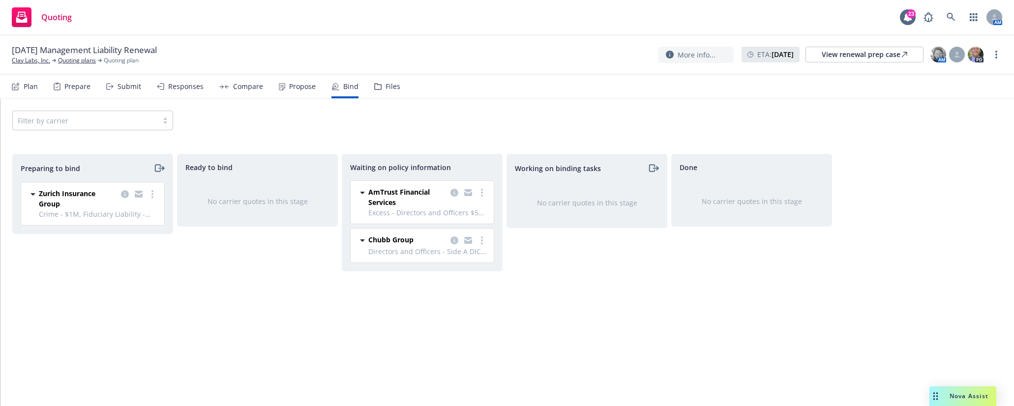
click at [293, 197] on div "No carrier quotes in this stage" at bounding box center [257, 201] width 128 height 10
drag, startPoint x: 482, startPoint y: 333, endPoint x: 499, endPoint y: 332, distance: 16.2
click at [482, 333] on div "Waiting on policy information AmTrust Financial Services Excess - Directors and…" at bounding box center [422, 270] width 161 height 232
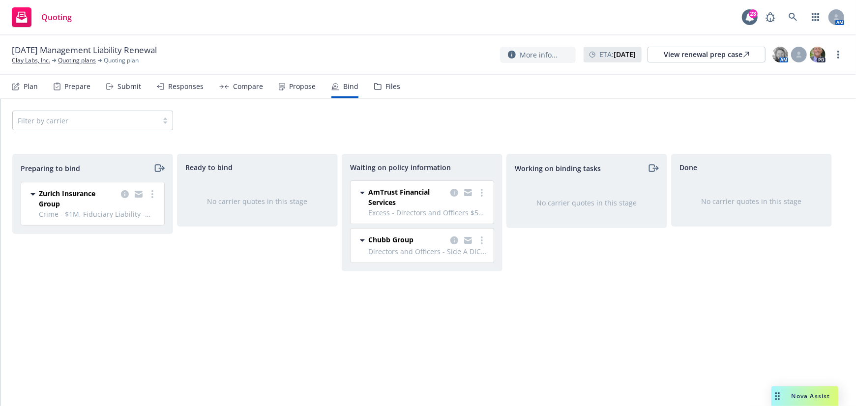
drag, startPoint x: 310, startPoint y: 312, endPoint x: 426, endPoint y: 270, distance: 123.3
click at [316, 307] on div "Ready to bind No carrier quotes in this stage" at bounding box center [257, 270] width 161 height 232
click at [77, 379] on div "Preparing to bind Zurich Insurance Group Crime - $1M, Fiduciary Liability - $1M…" at bounding box center [92, 270] width 161 height 232
click at [167, 315] on div "Preparing to bind Zurich Insurance Group Crime - $1M, Fiduciary Liability - $1M…" at bounding box center [92, 270] width 161 height 232
click at [281, 379] on div "Ready to bind No carrier quotes in this stage" at bounding box center [257, 270] width 161 height 232
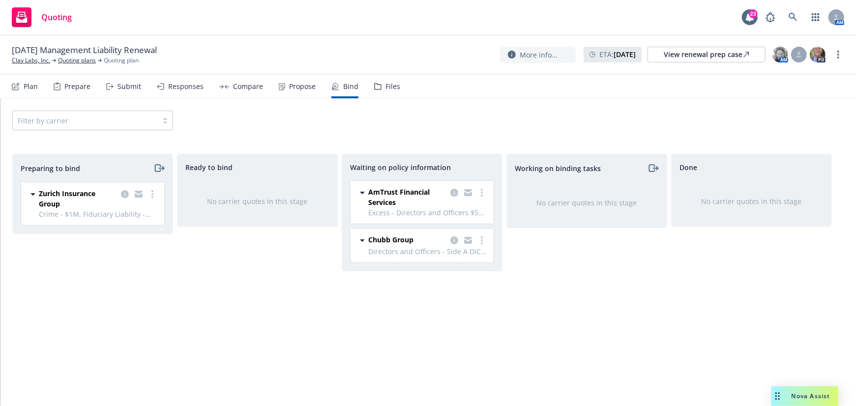
click at [492, 352] on div "Waiting on policy information AmTrust Financial Services Excess - Directors and…" at bounding box center [422, 270] width 161 height 232
click at [574, 344] on div "Working on binding tasks No carrier quotes in this stage" at bounding box center [586, 270] width 161 height 232
drag, startPoint x: 230, startPoint y: 295, endPoint x: 233, endPoint y: 288, distance: 7.5
click at [230, 295] on div "Ready to bind No carrier quotes in this stage" at bounding box center [257, 270] width 161 height 232
click at [655, 336] on div "Working on binding tasks No carrier quotes in this stage" at bounding box center [586, 270] width 161 height 232
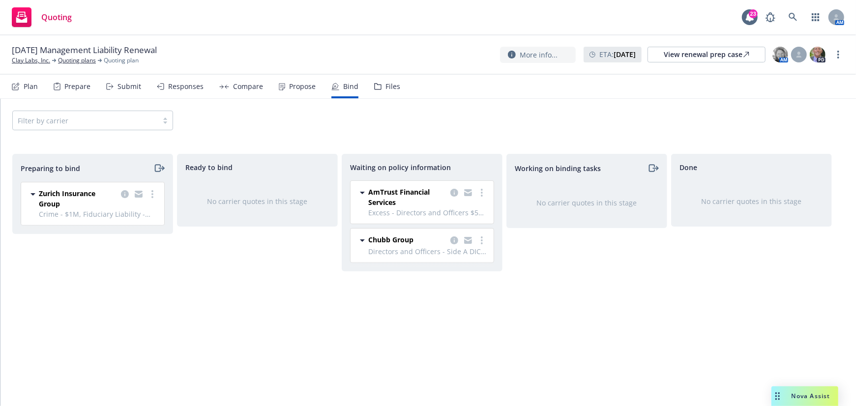
click at [70, 336] on div "Preparing to bind Zurich Insurance Group Crime - $1M, Fiduciary Liability - $1M…" at bounding box center [92, 270] width 161 height 232
click at [150, 196] on link "more" at bounding box center [153, 194] width 12 height 12
click at [112, 235] on span "Log bind order" at bounding box center [97, 233] width 72 height 9
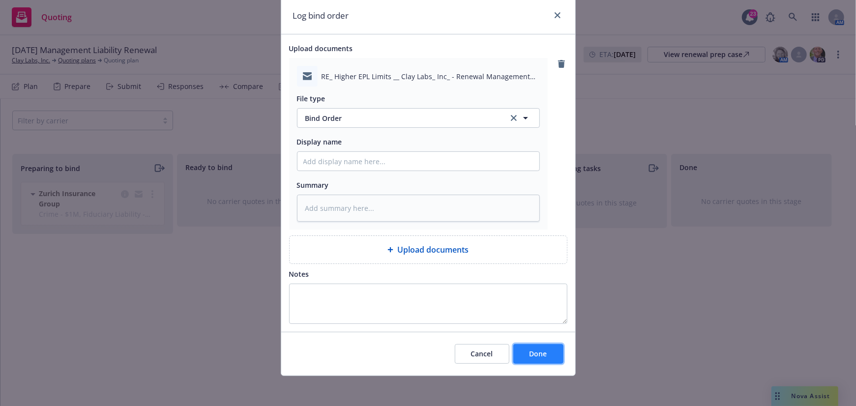
click at [540, 351] on span "Done" at bounding box center [539, 353] width 18 height 9
type textarea "x"
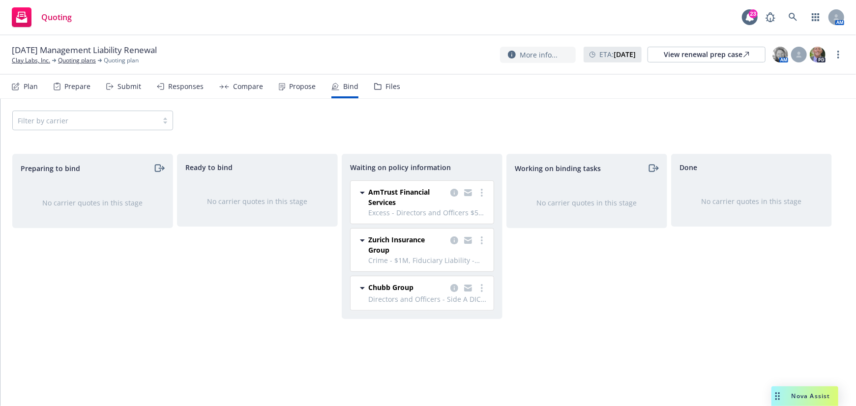
click at [266, 346] on div "Ready to bind No carrier quotes in this stage" at bounding box center [257, 270] width 161 height 232
